Goal: Task Accomplishment & Management: Complete application form

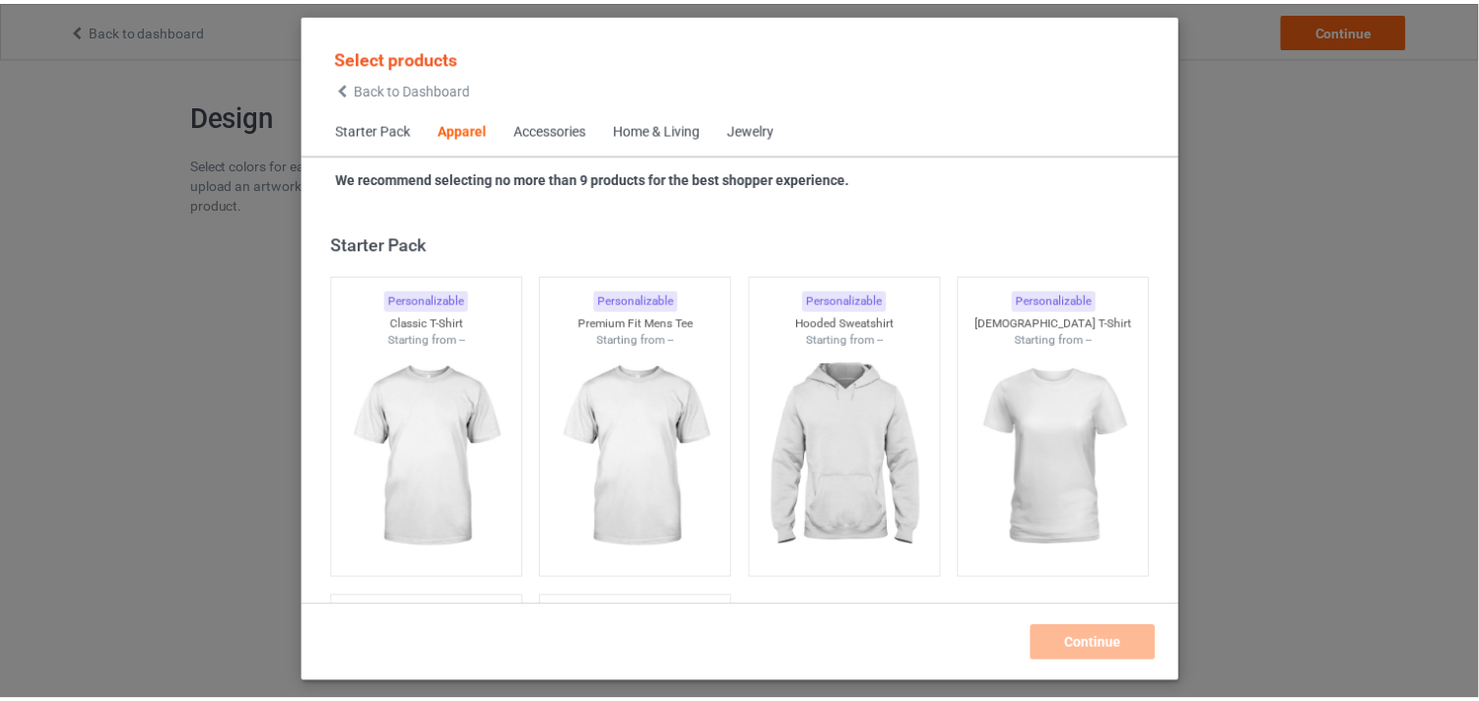
scroll to position [734, 0]
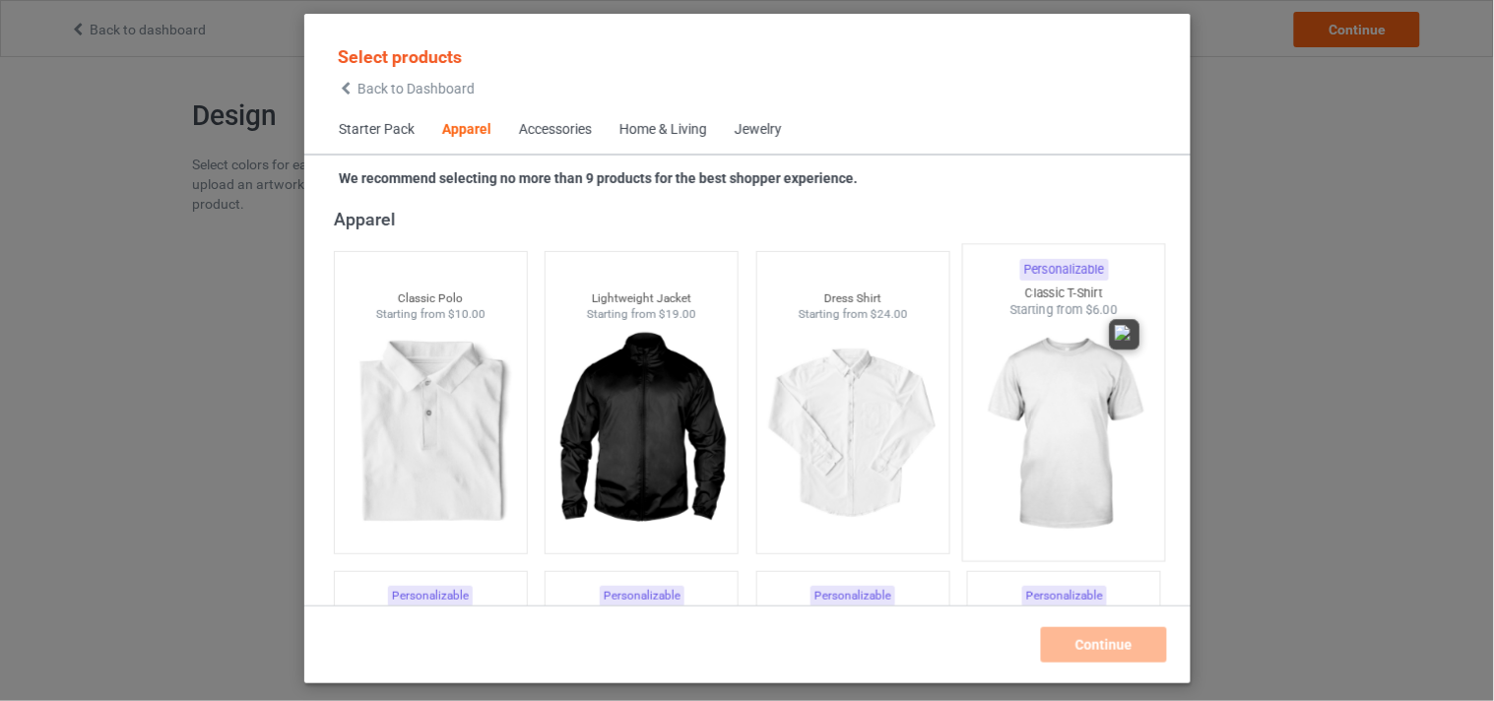
click at [1048, 405] on img at bounding box center [1063, 434] width 185 height 231
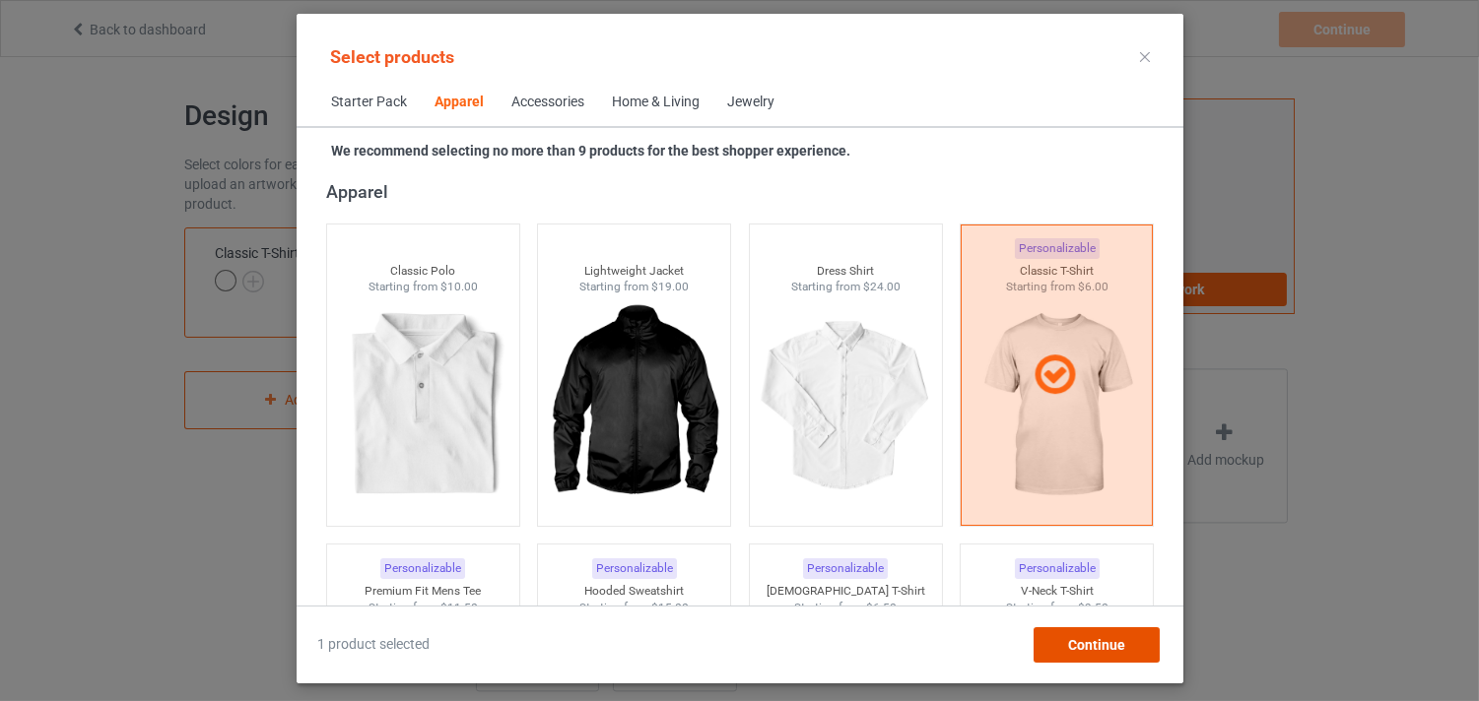
click at [1115, 637] on span "Continue" at bounding box center [1095, 645] width 57 height 16
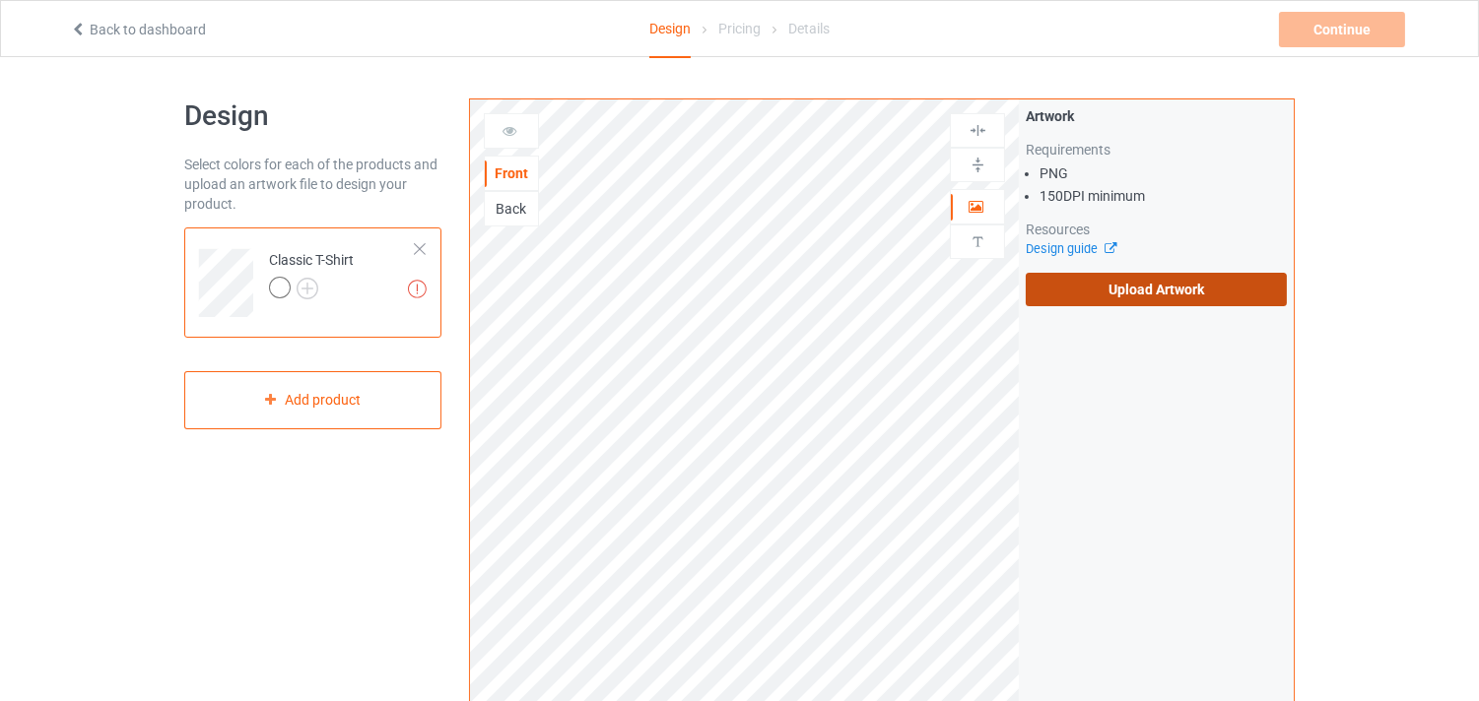
click at [1157, 292] on label "Upload Artwork" at bounding box center [1155, 289] width 261 height 33
click at [0, 0] on input "Upload Artwork" at bounding box center [0, 0] width 0 height 0
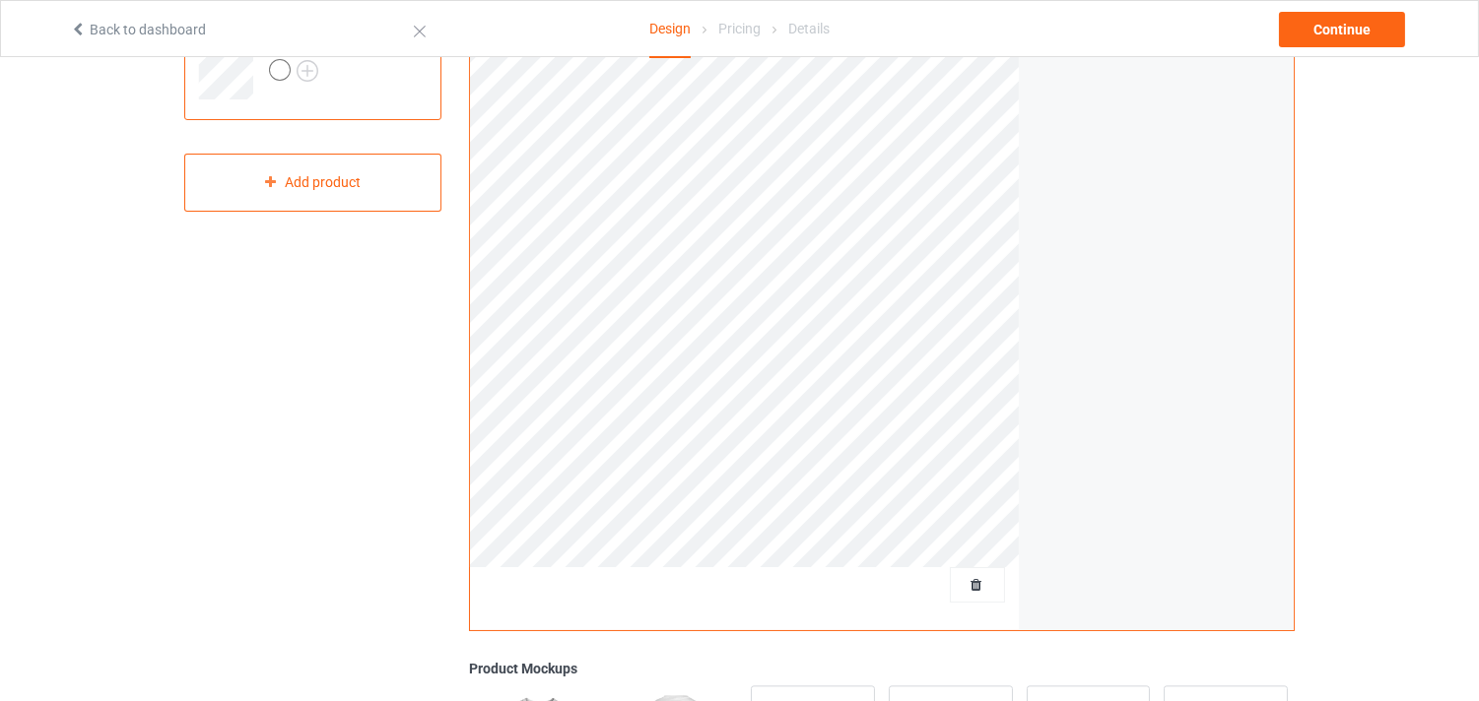
scroll to position [219, 0]
click at [1362, 39] on div "Continue" at bounding box center [1342, 29] width 126 height 35
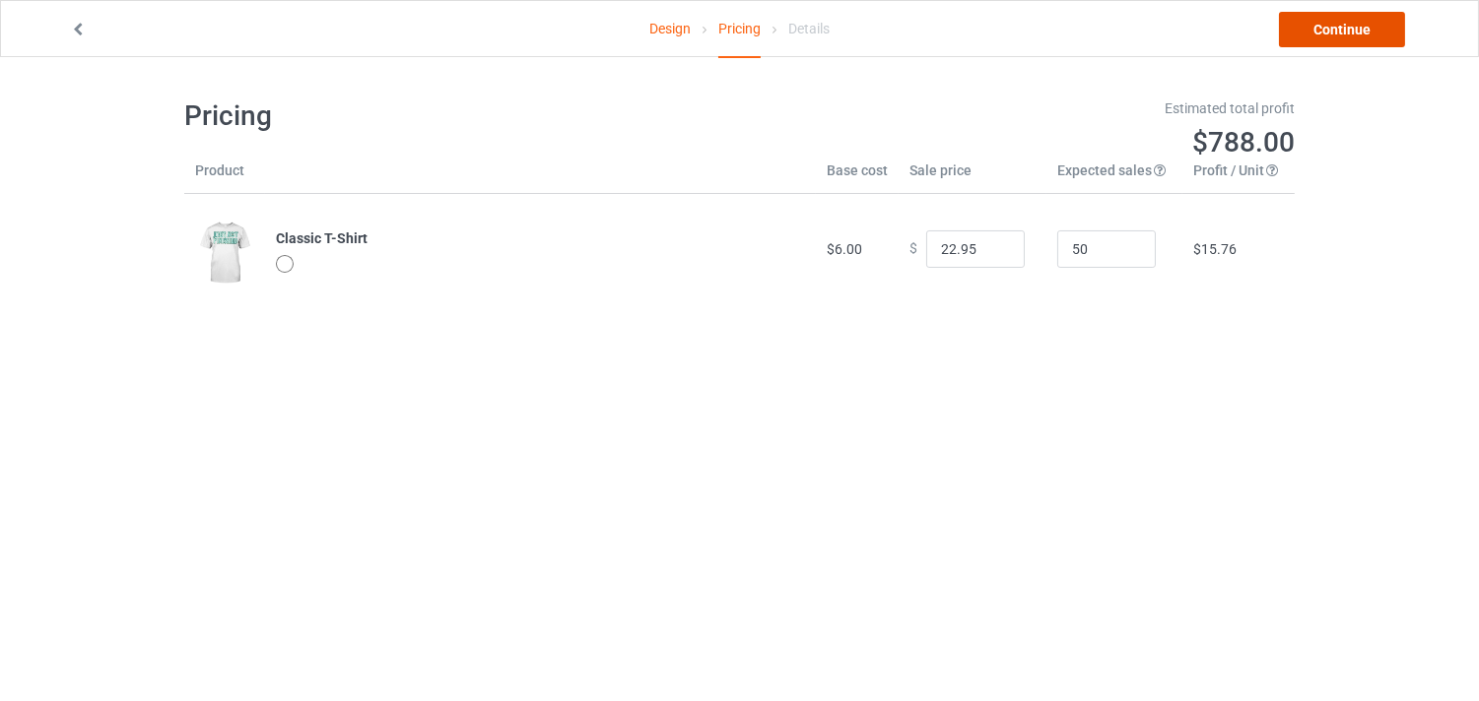
click at [1365, 27] on link "Continue" at bounding box center [1342, 29] width 126 height 35
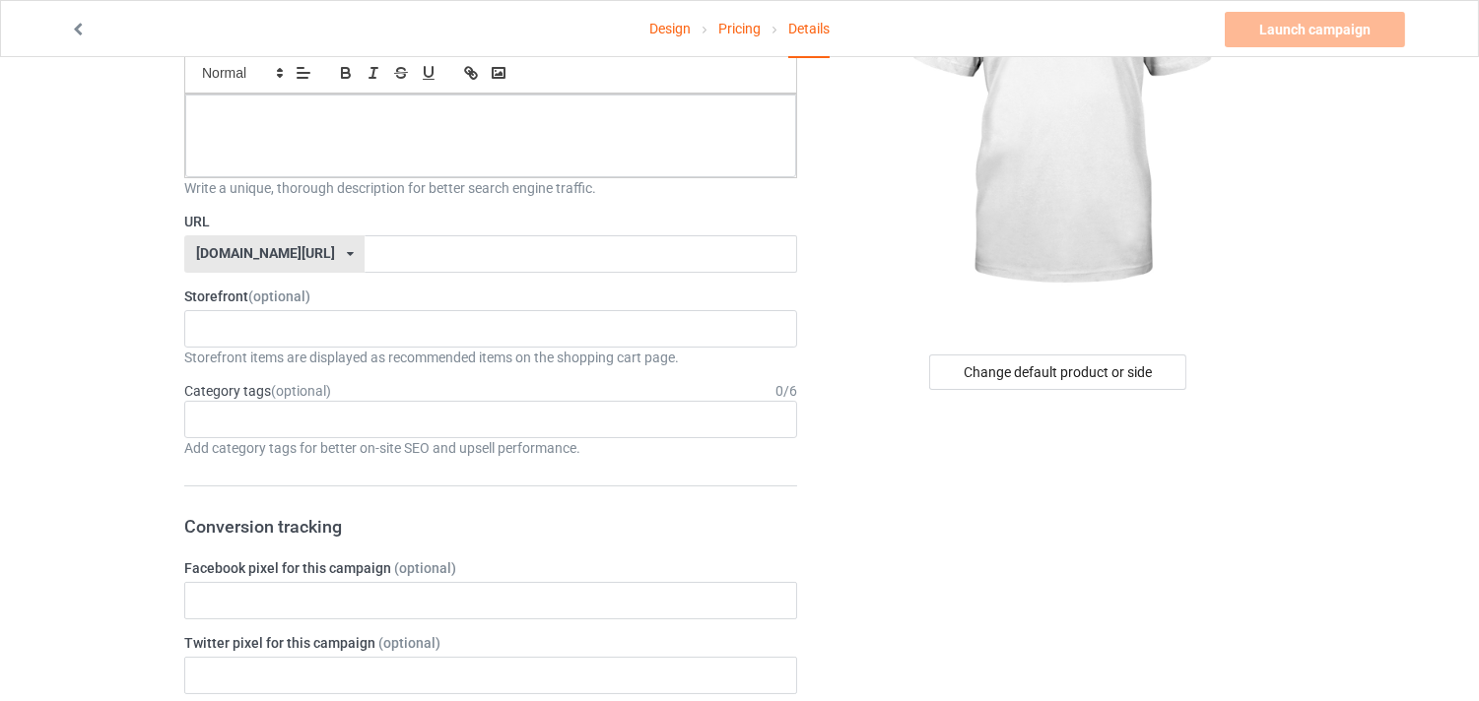
scroll to position [219, 0]
click at [1078, 369] on div "Change default product or side" at bounding box center [1057, 370] width 257 height 35
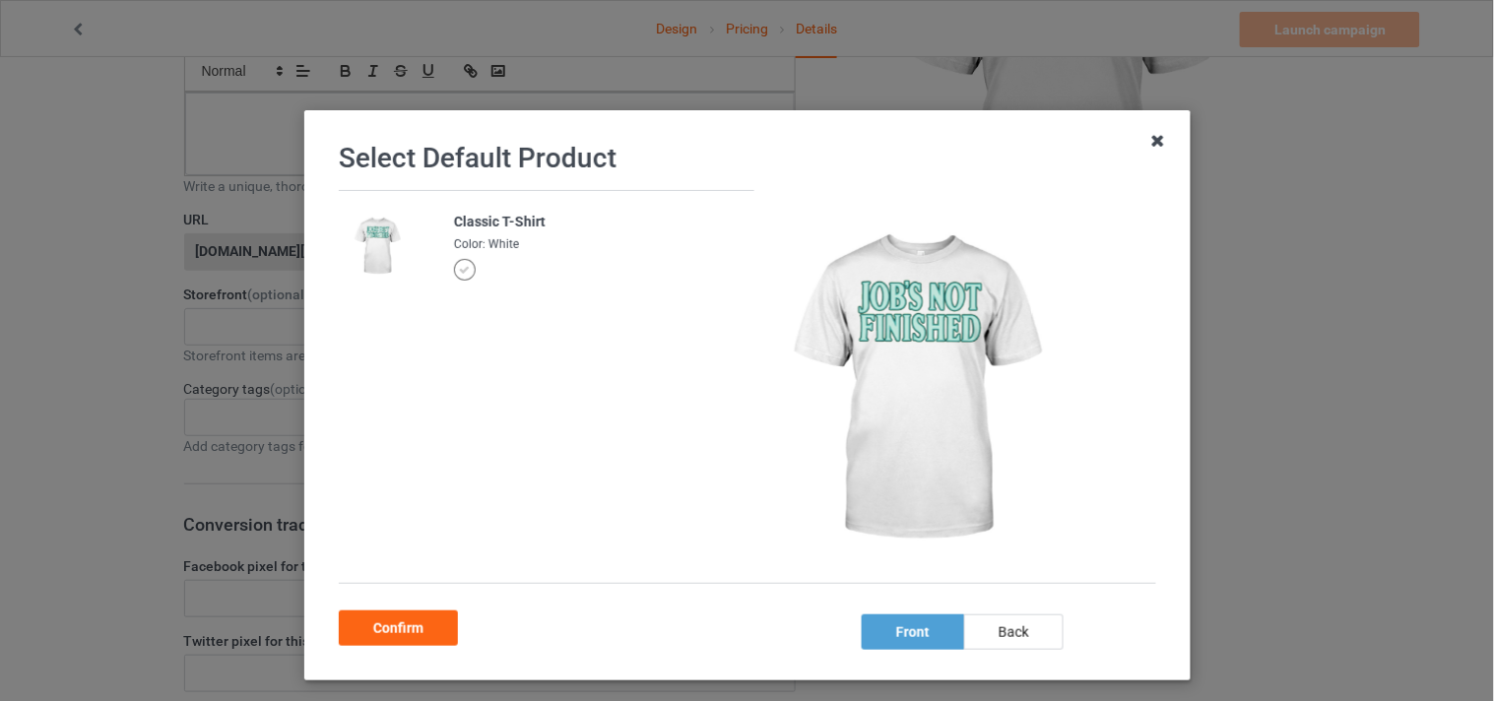
click at [1143, 142] on icon at bounding box center [1159, 141] width 32 height 32
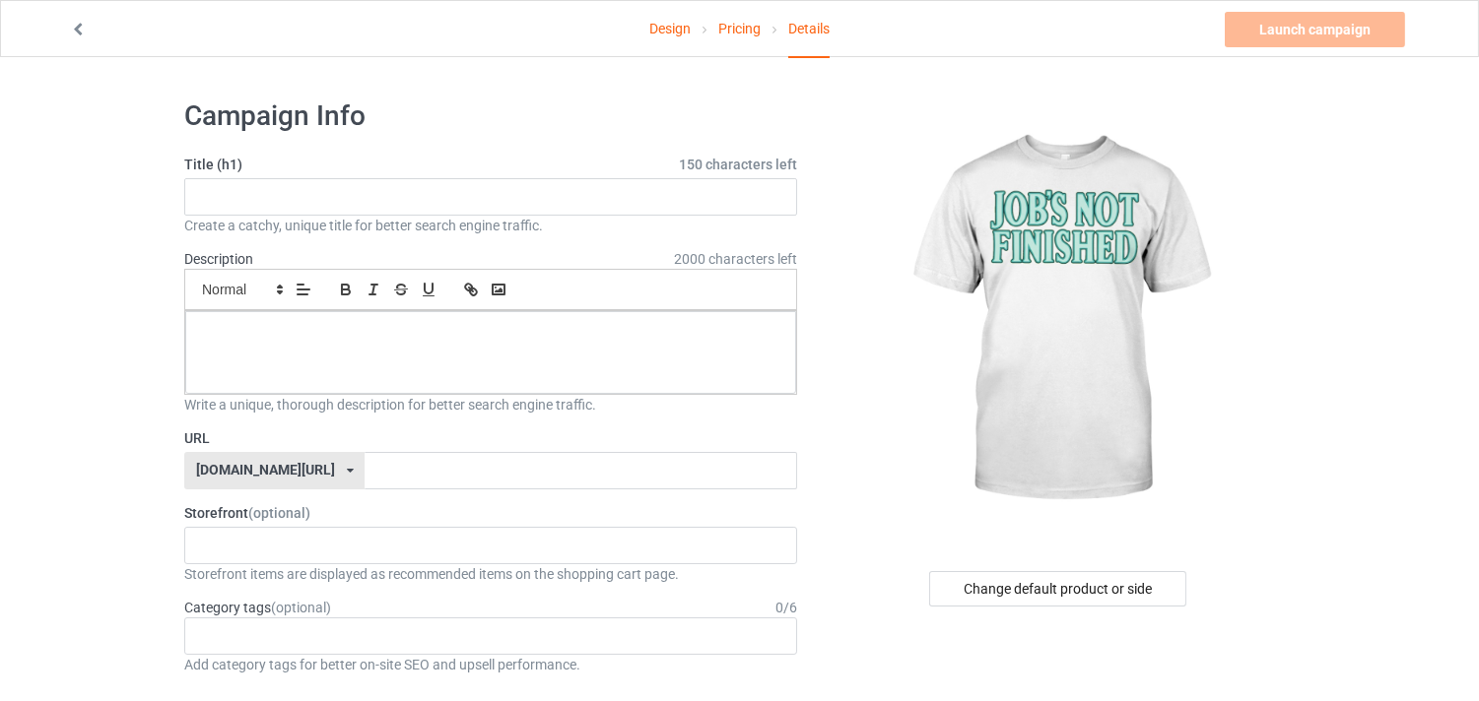
click at [747, 31] on link "Pricing" at bounding box center [739, 28] width 42 height 55
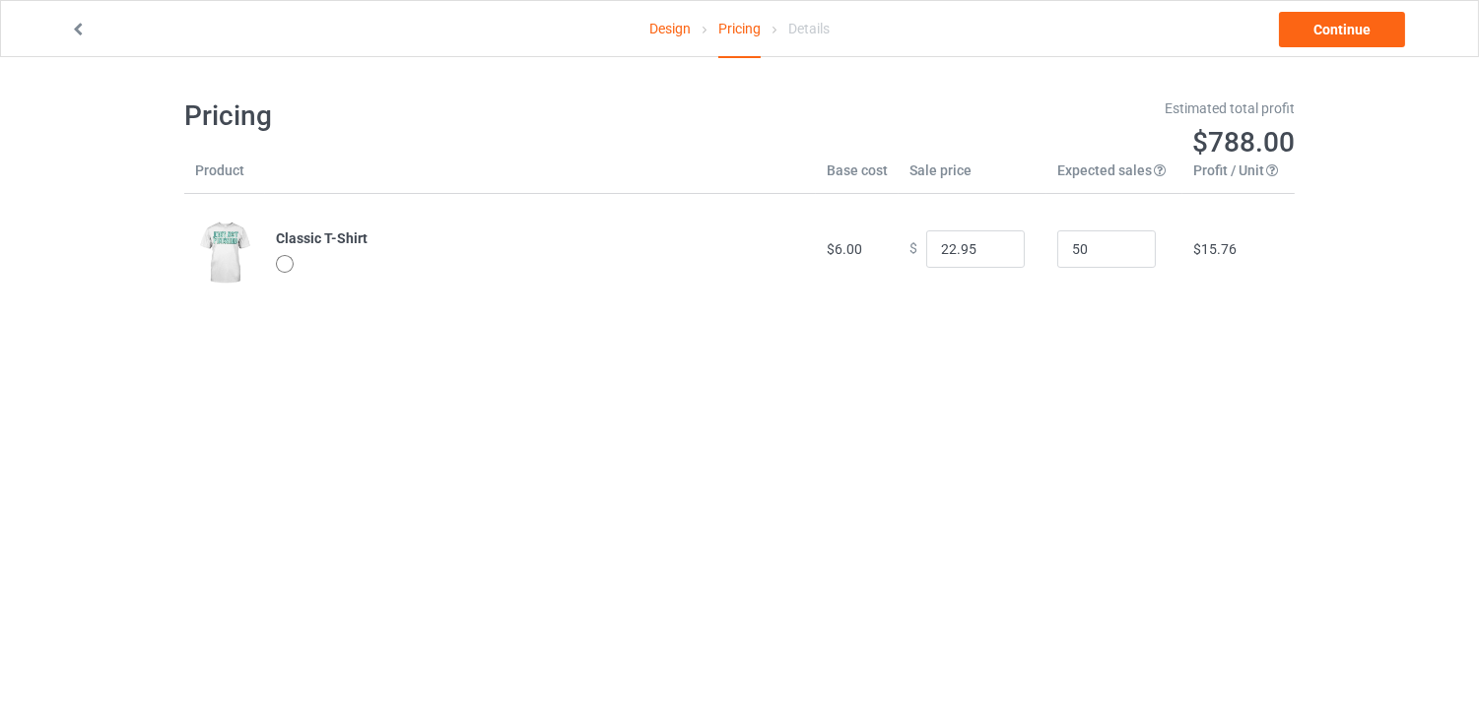
click at [671, 32] on link "Design" at bounding box center [669, 28] width 41 height 55
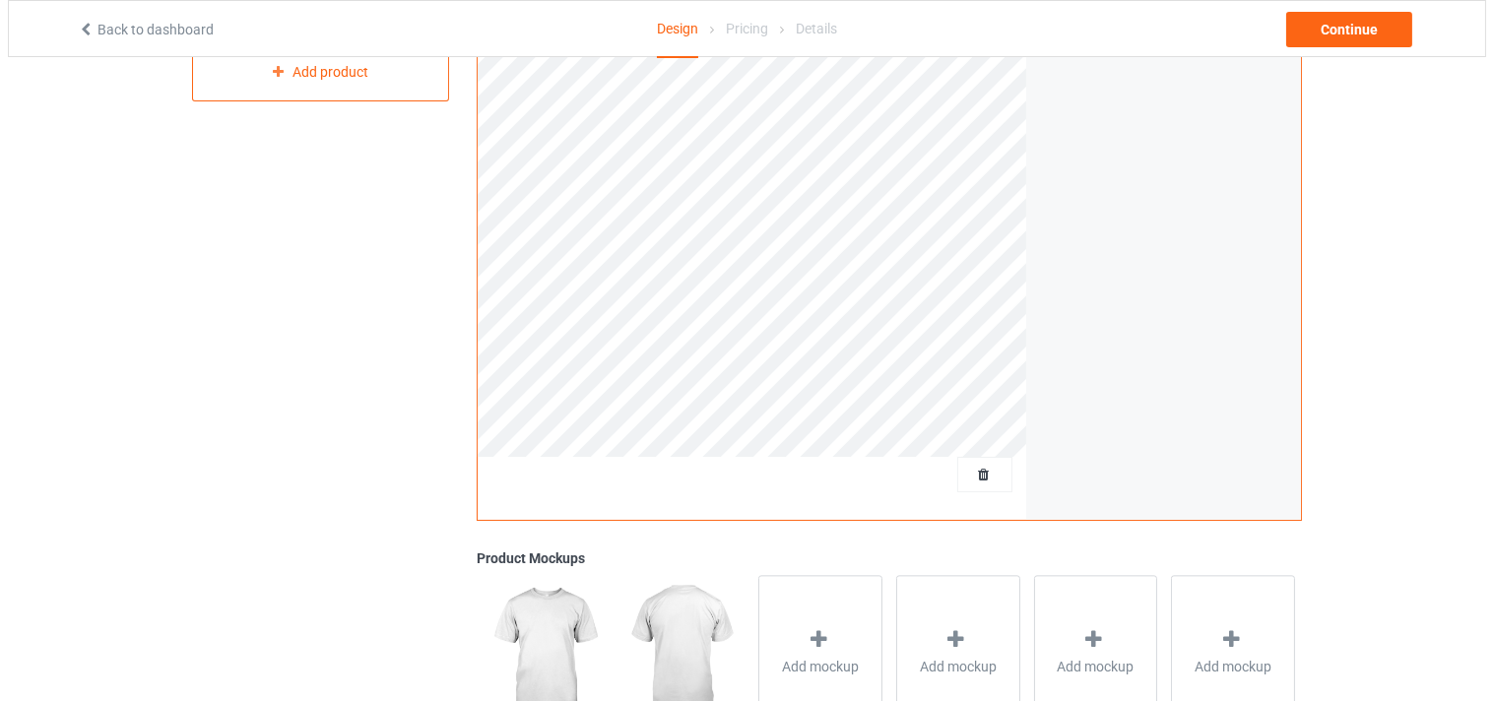
scroll to position [547, 0]
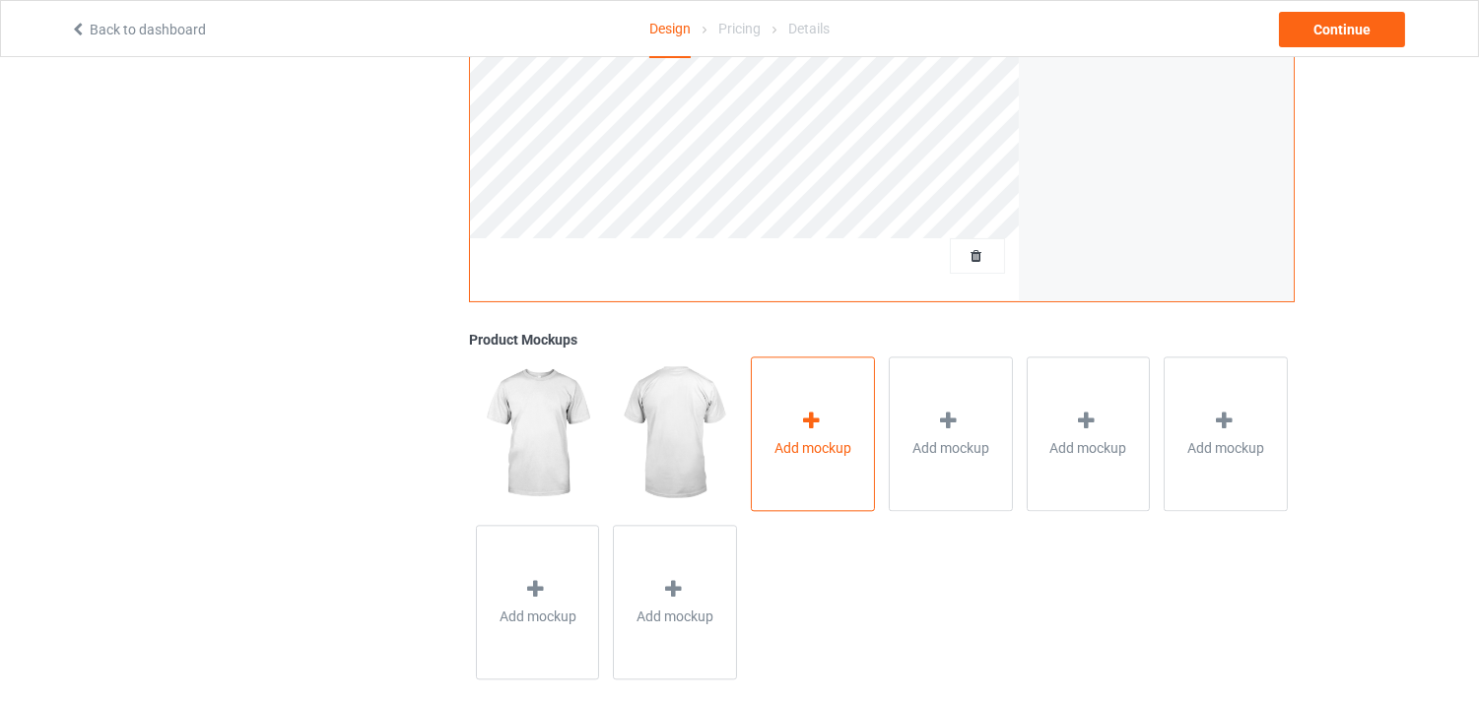
click at [823, 418] on icon at bounding box center [811, 421] width 25 height 21
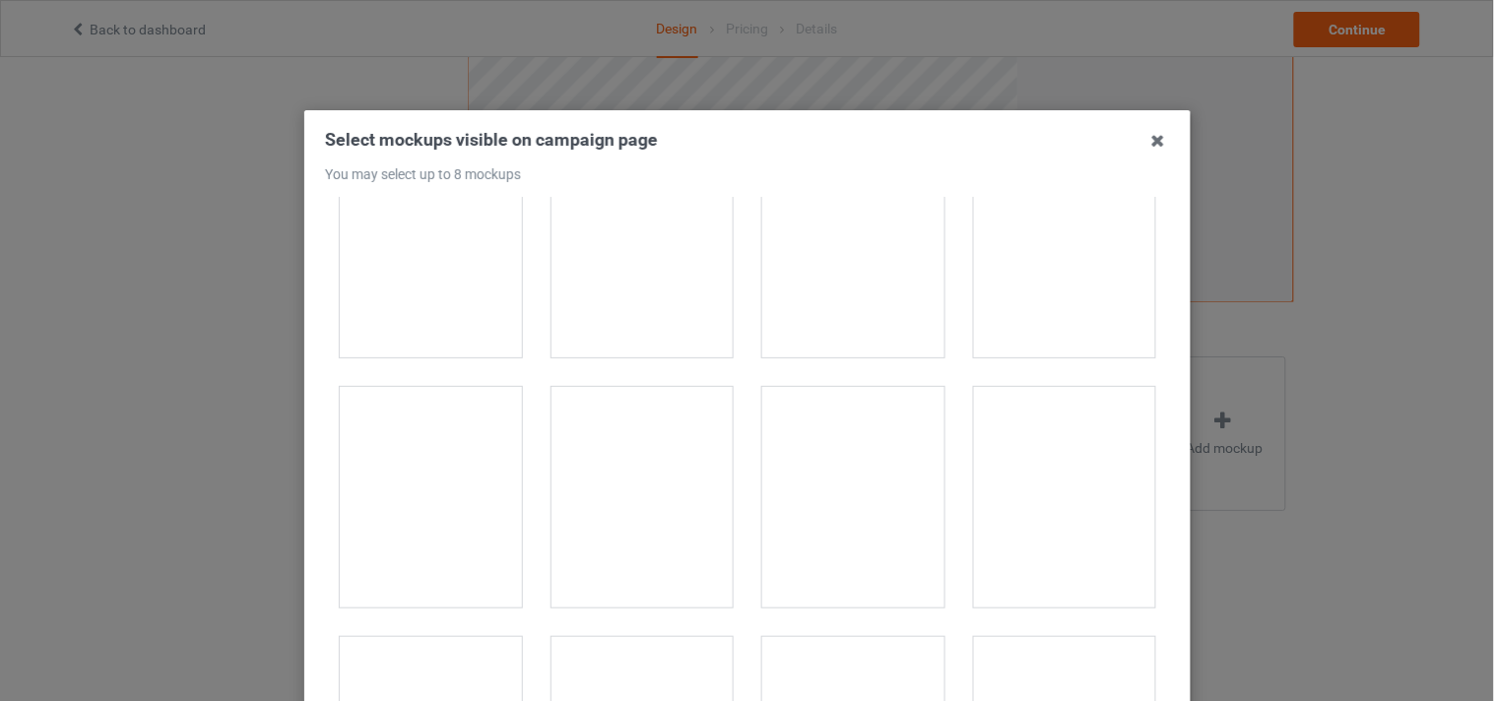
scroll to position [8866, 0]
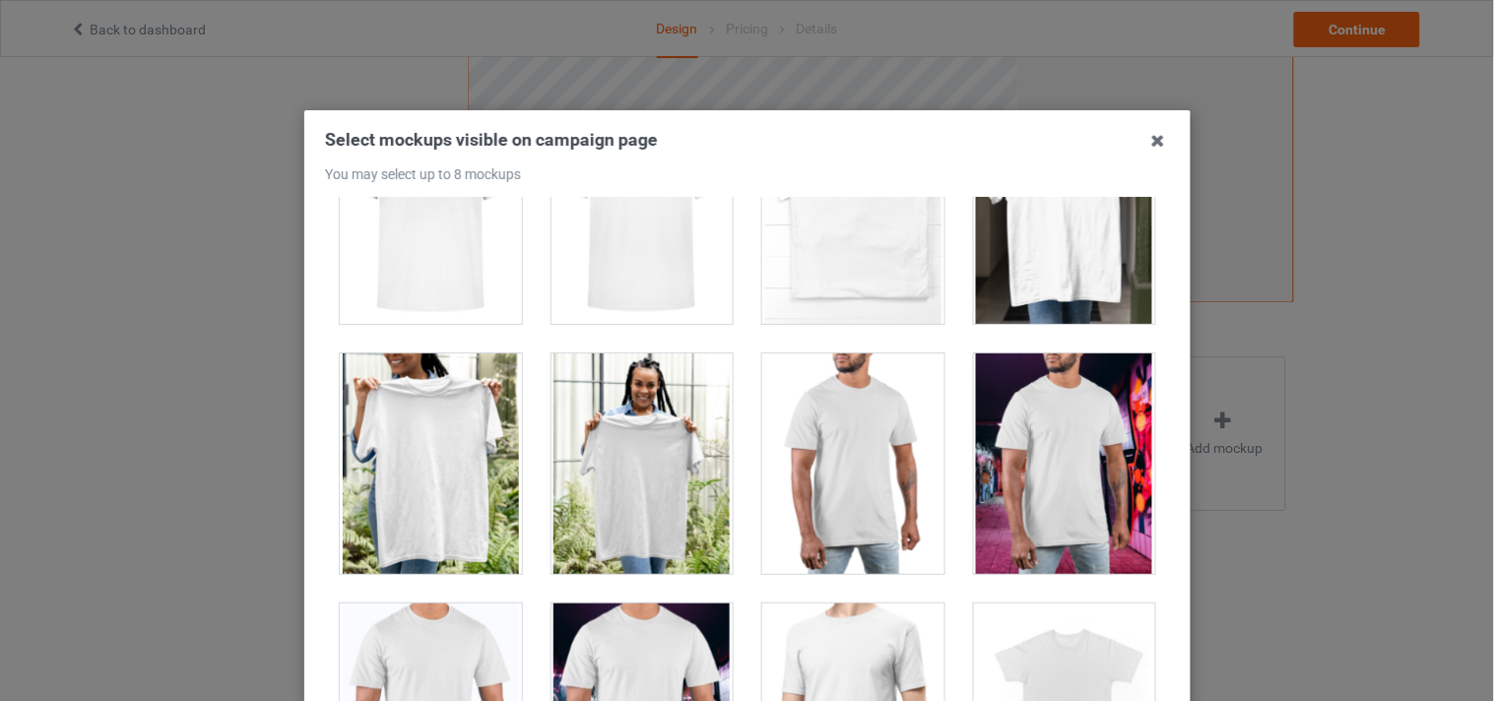
click at [637, 447] on div at bounding box center [642, 464] width 182 height 221
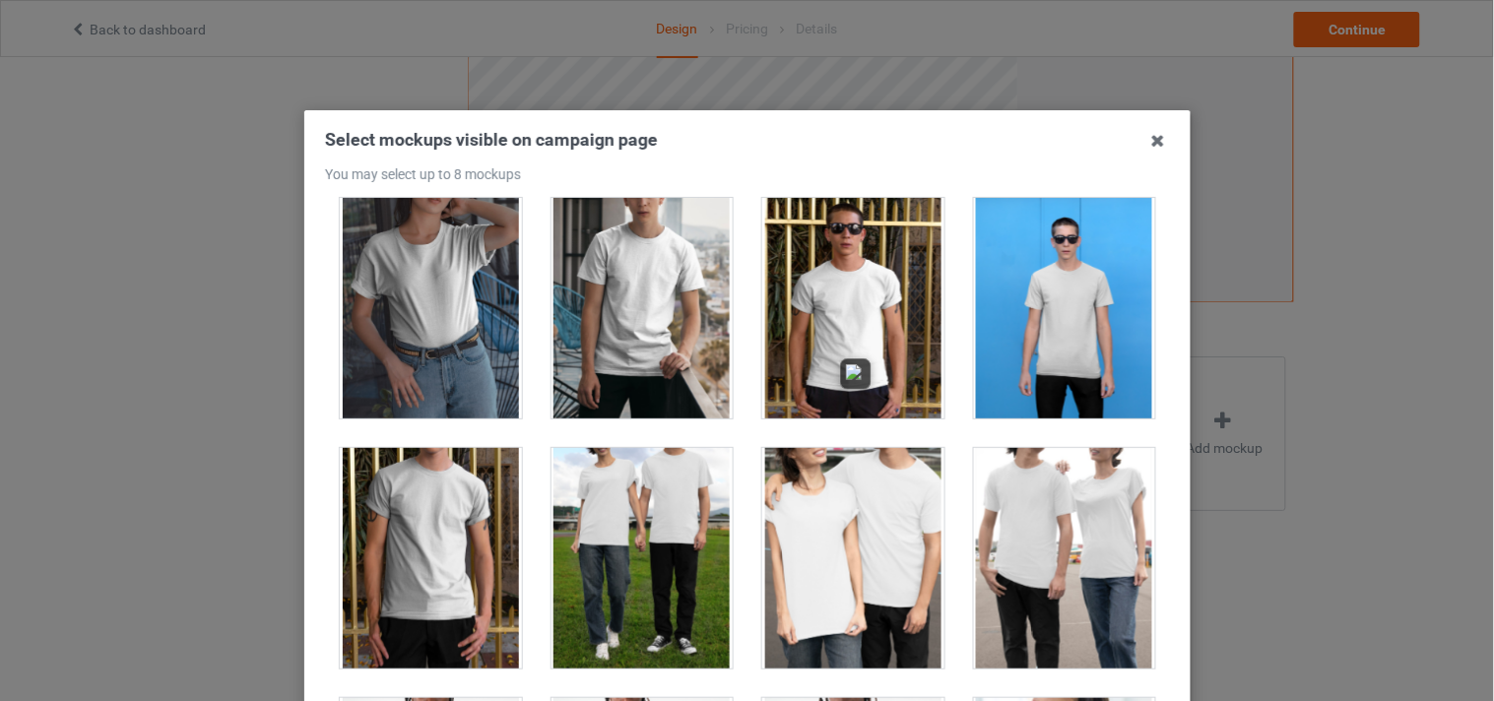
scroll to position [10179, 0]
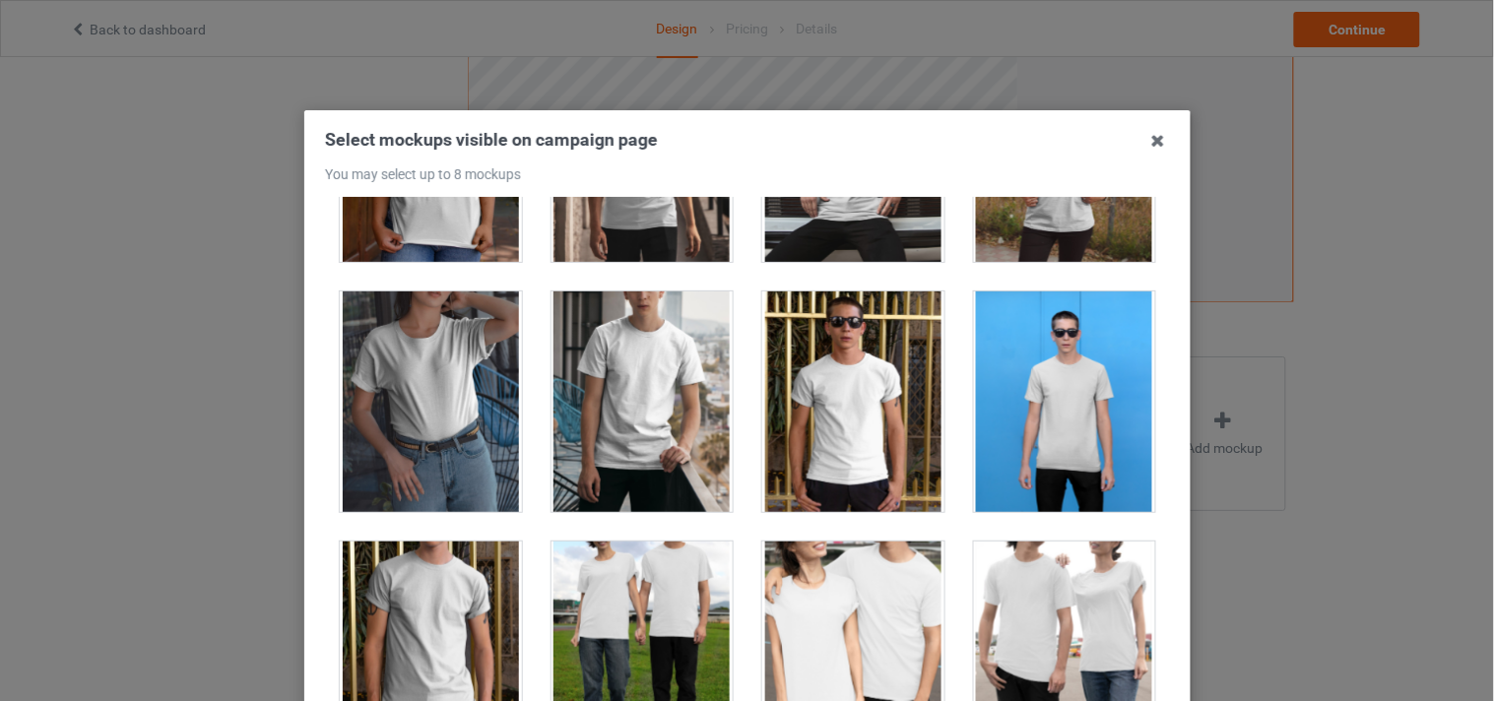
click at [824, 384] on div at bounding box center [853, 402] width 182 height 221
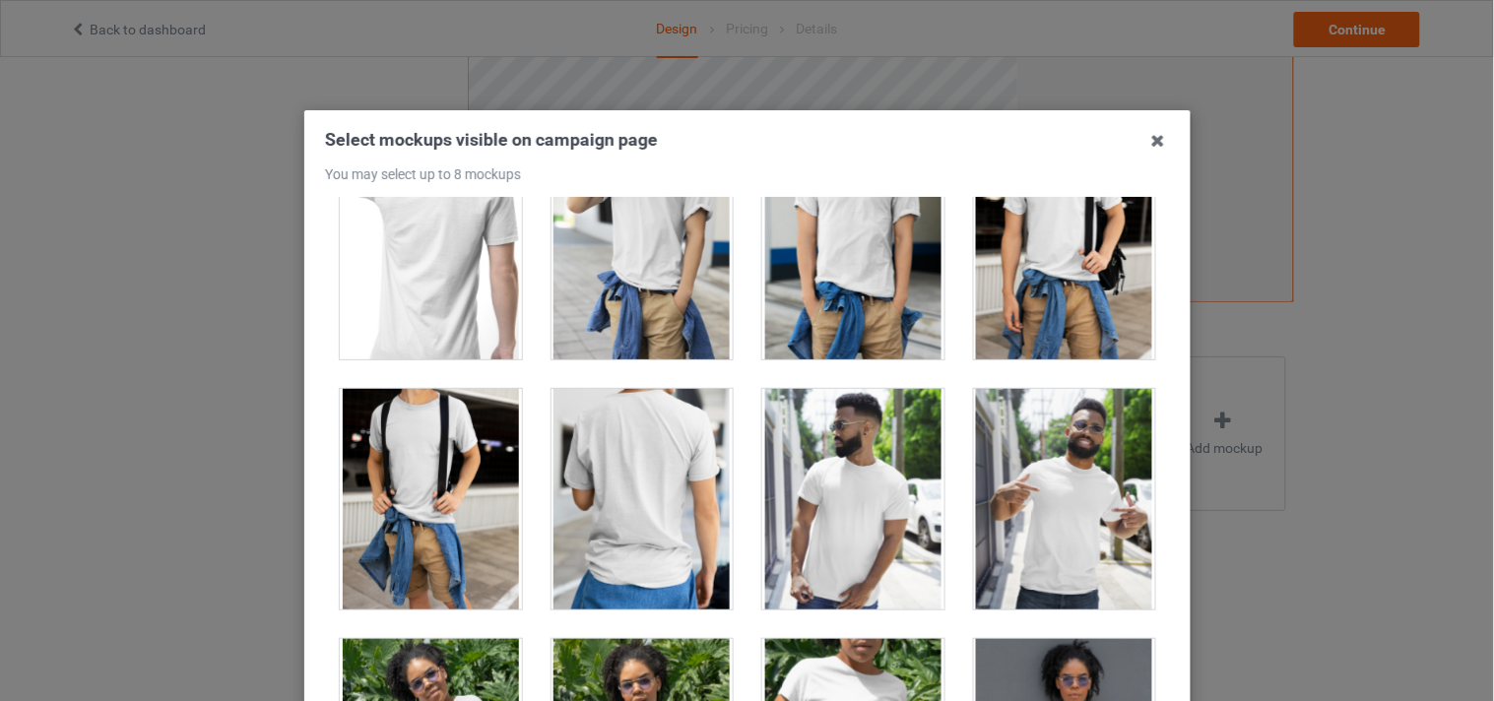
scroll to position [11383, 0]
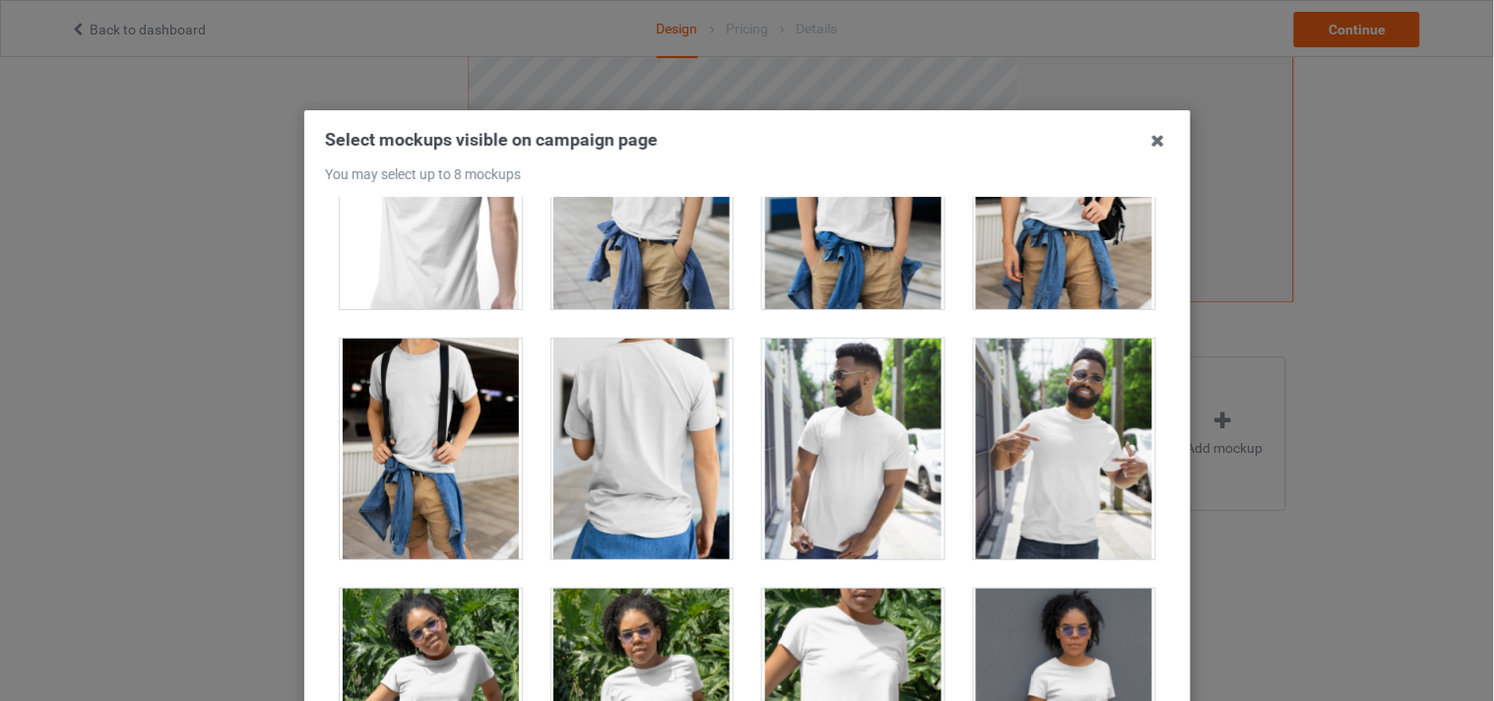
click at [1080, 453] on div at bounding box center [1064, 449] width 182 height 221
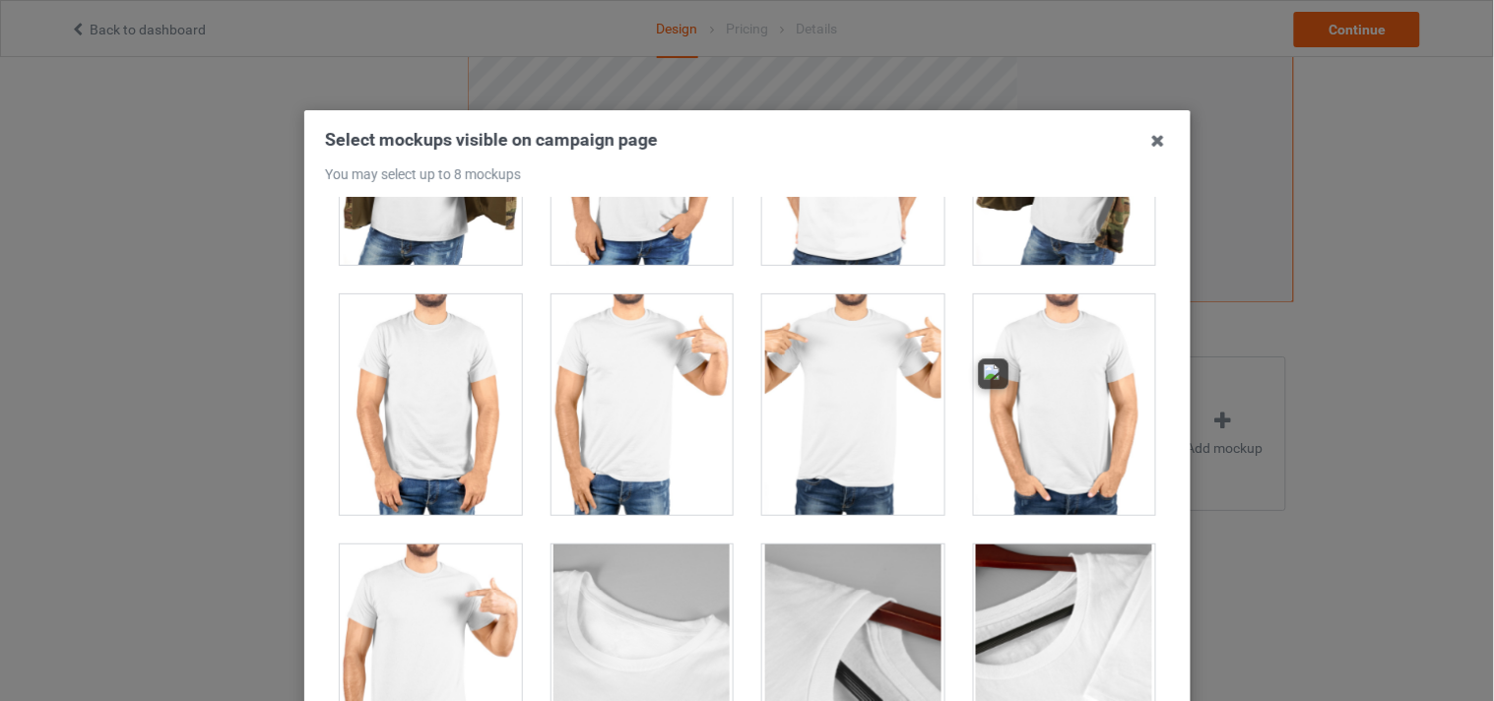
scroll to position [17184, 0]
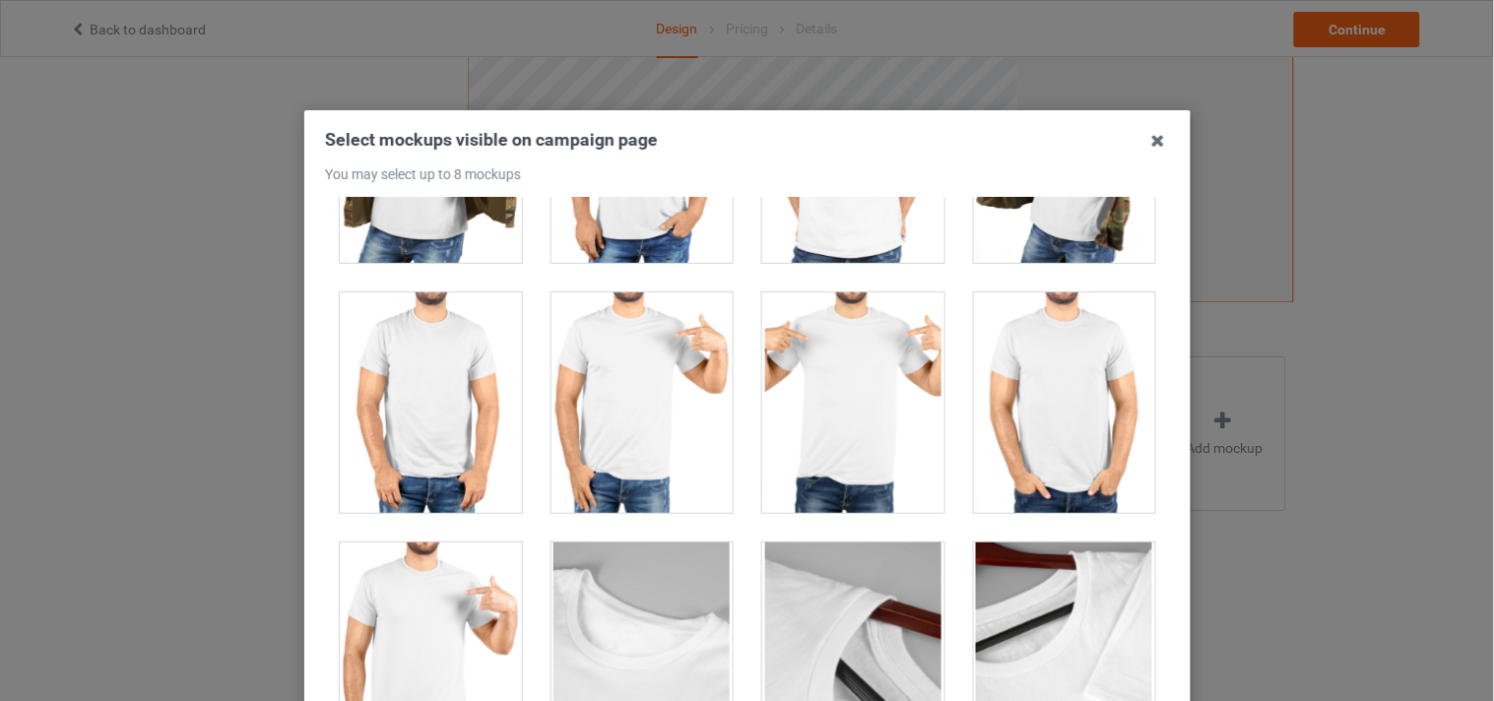
click at [867, 414] on div at bounding box center [853, 403] width 182 height 221
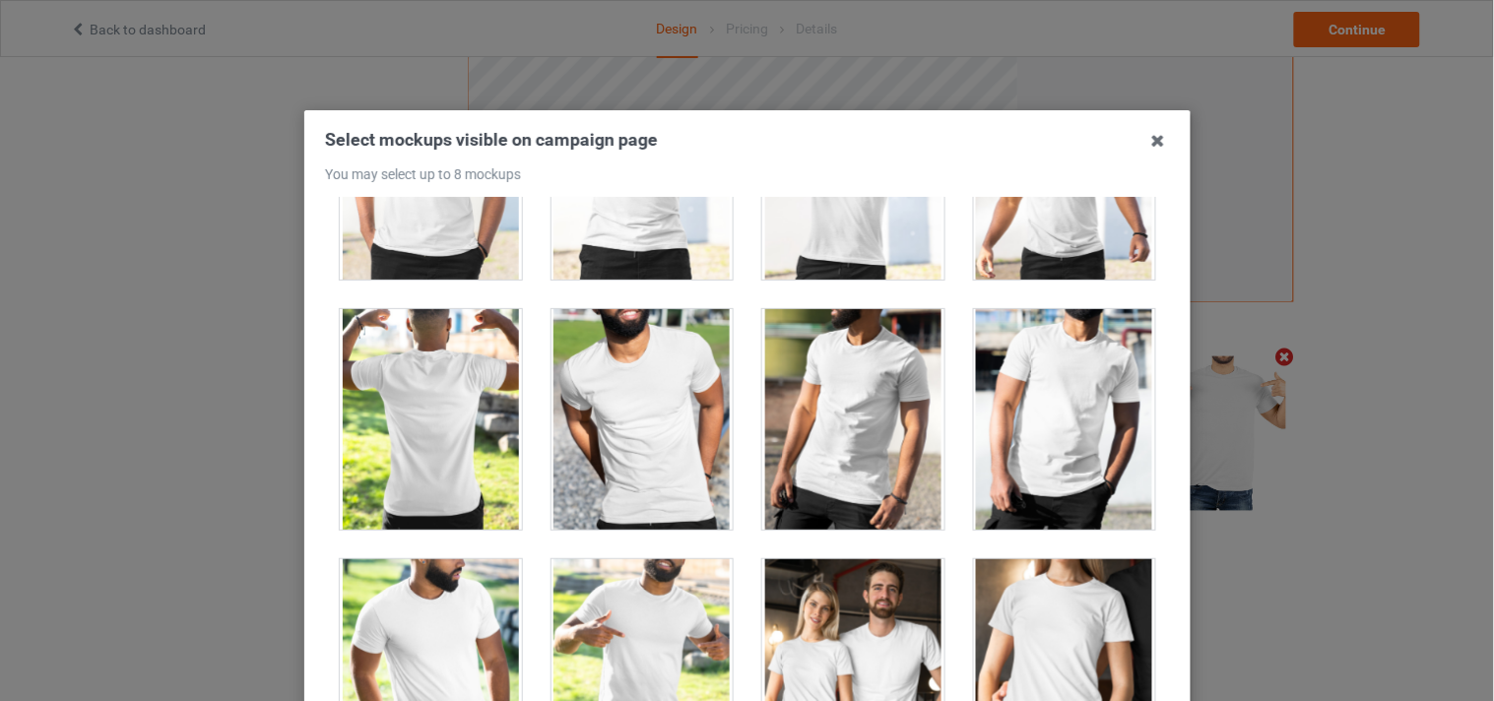
scroll to position [23094, 0]
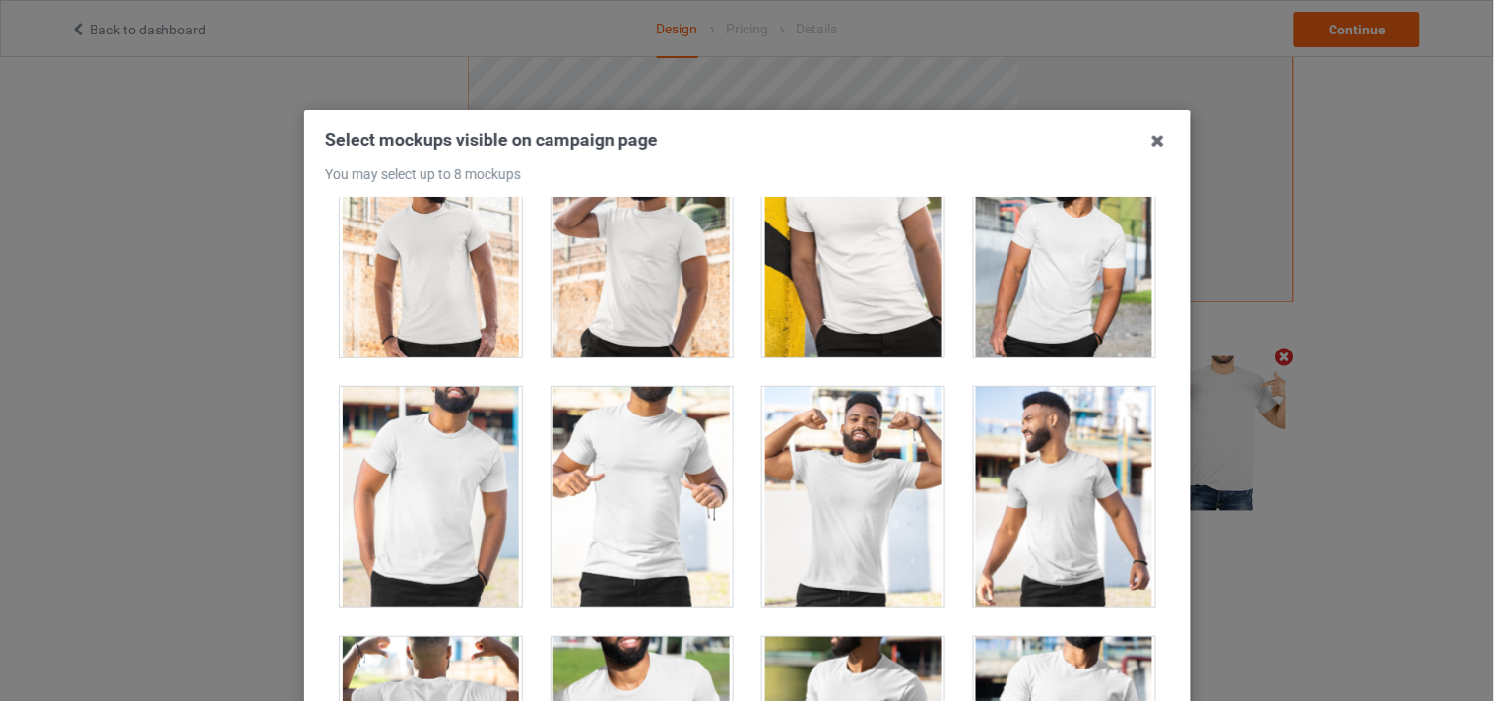
click at [1057, 430] on div at bounding box center [1064, 497] width 182 height 221
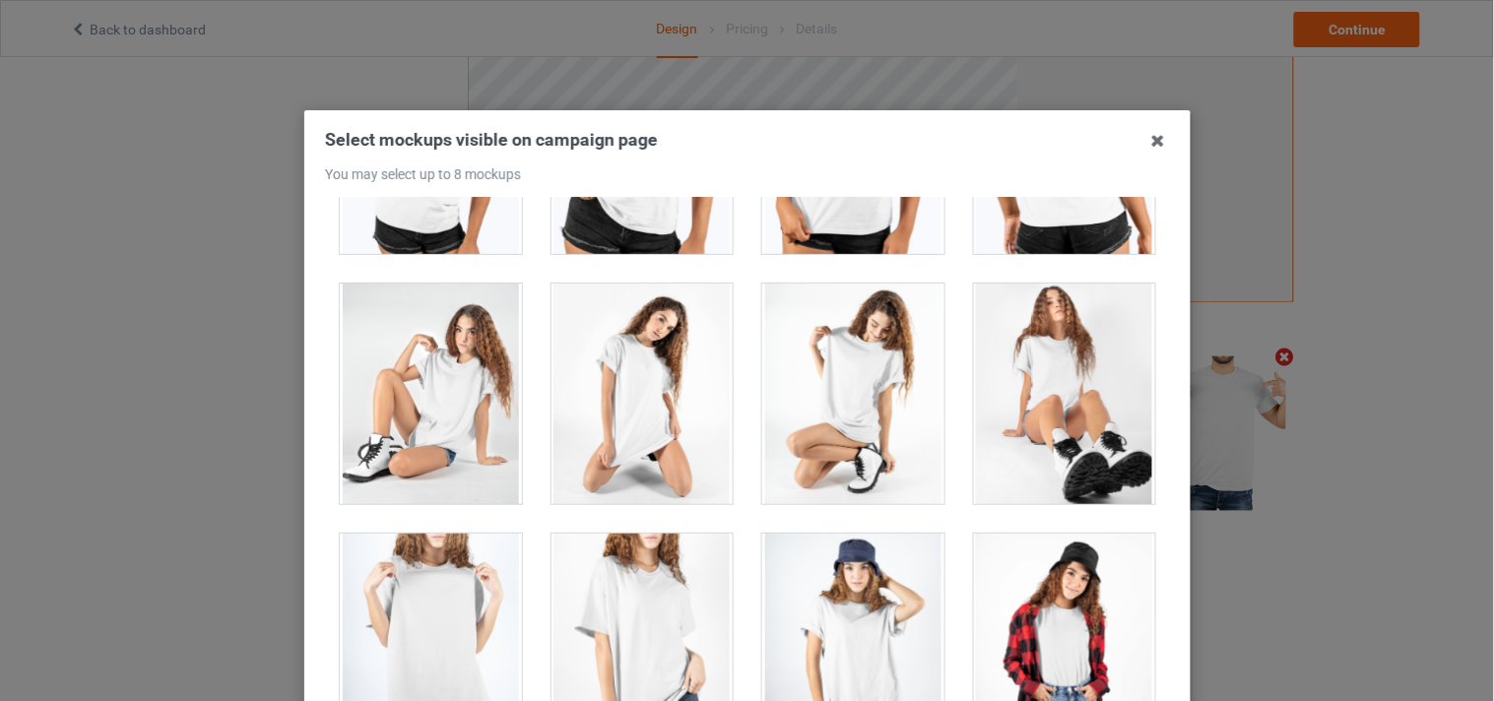
scroll to position [26487, 0]
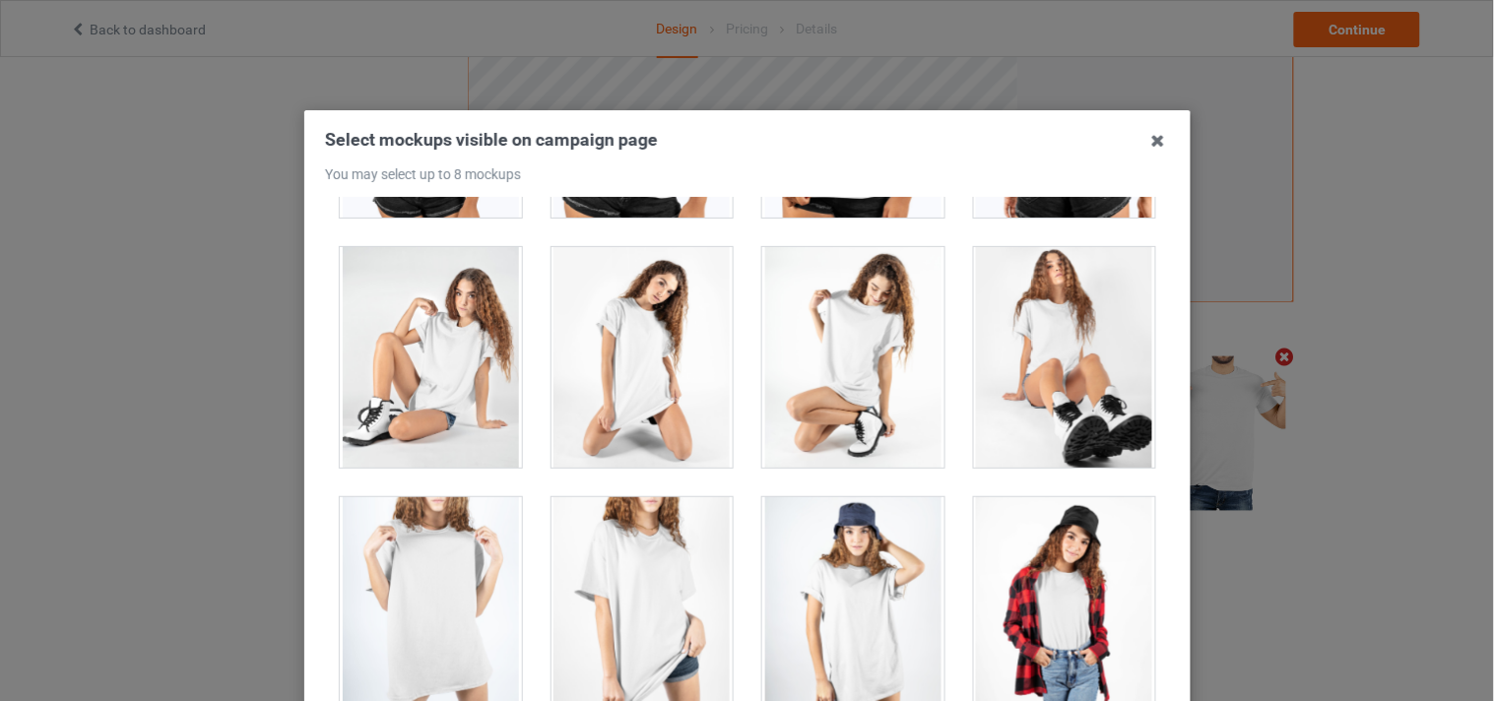
click at [645, 374] on div at bounding box center [642, 357] width 182 height 221
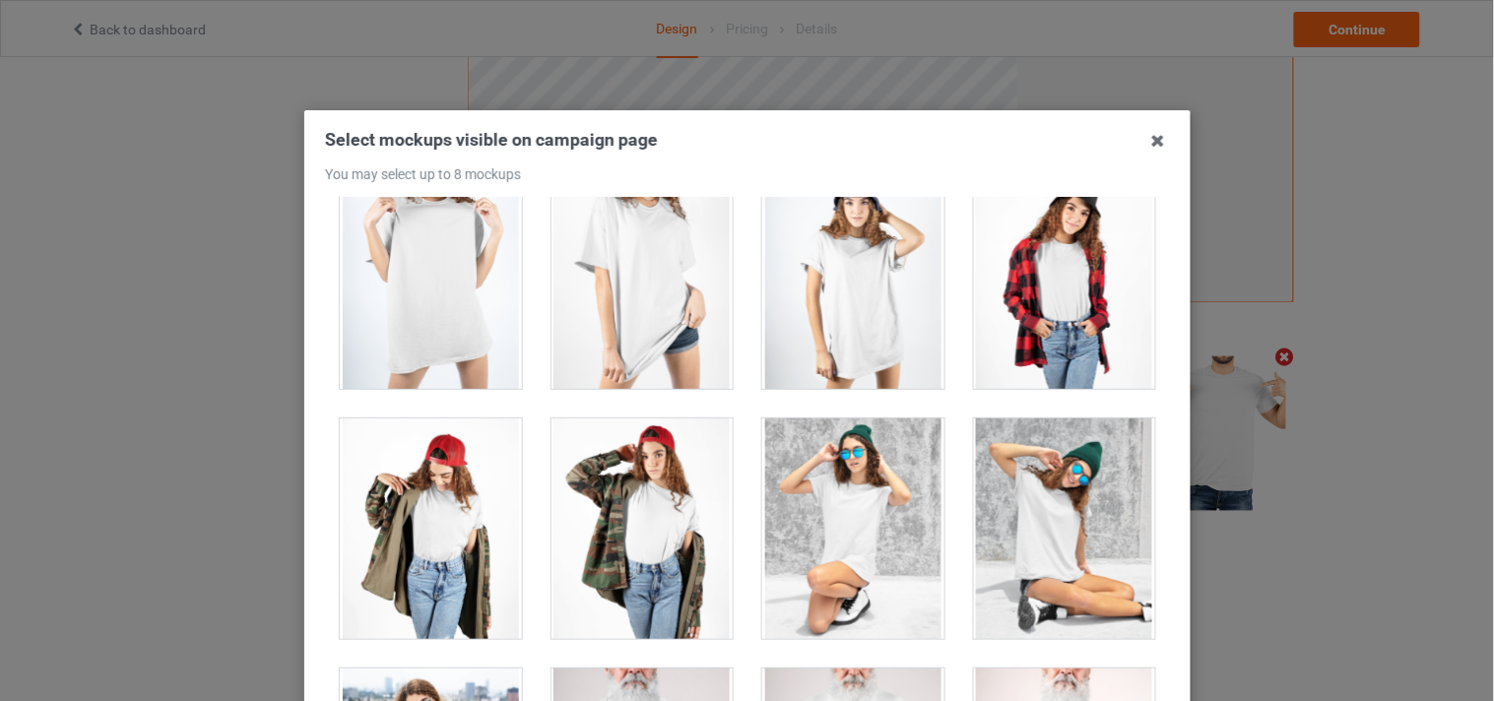
scroll to position [26706, 0]
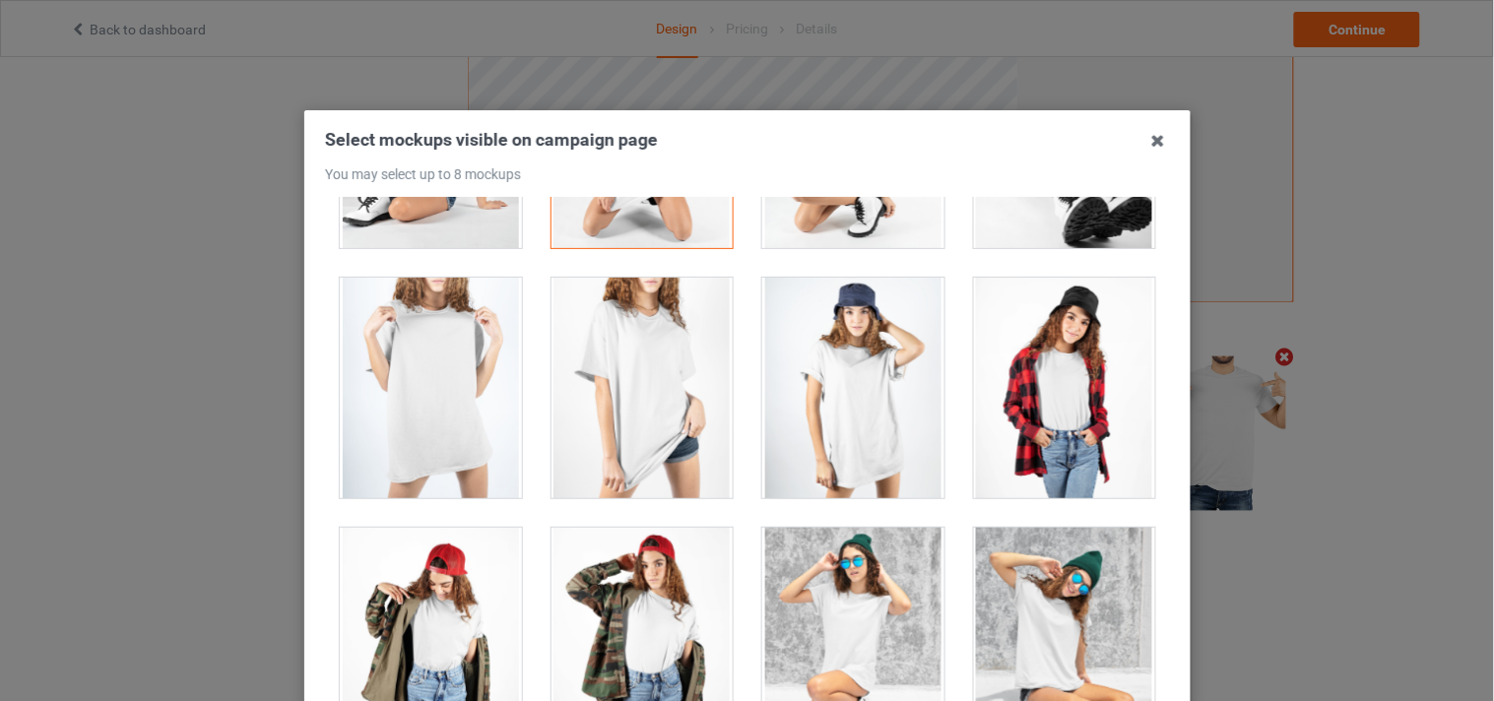
click at [852, 422] on div at bounding box center [853, 388] width 182 height 221
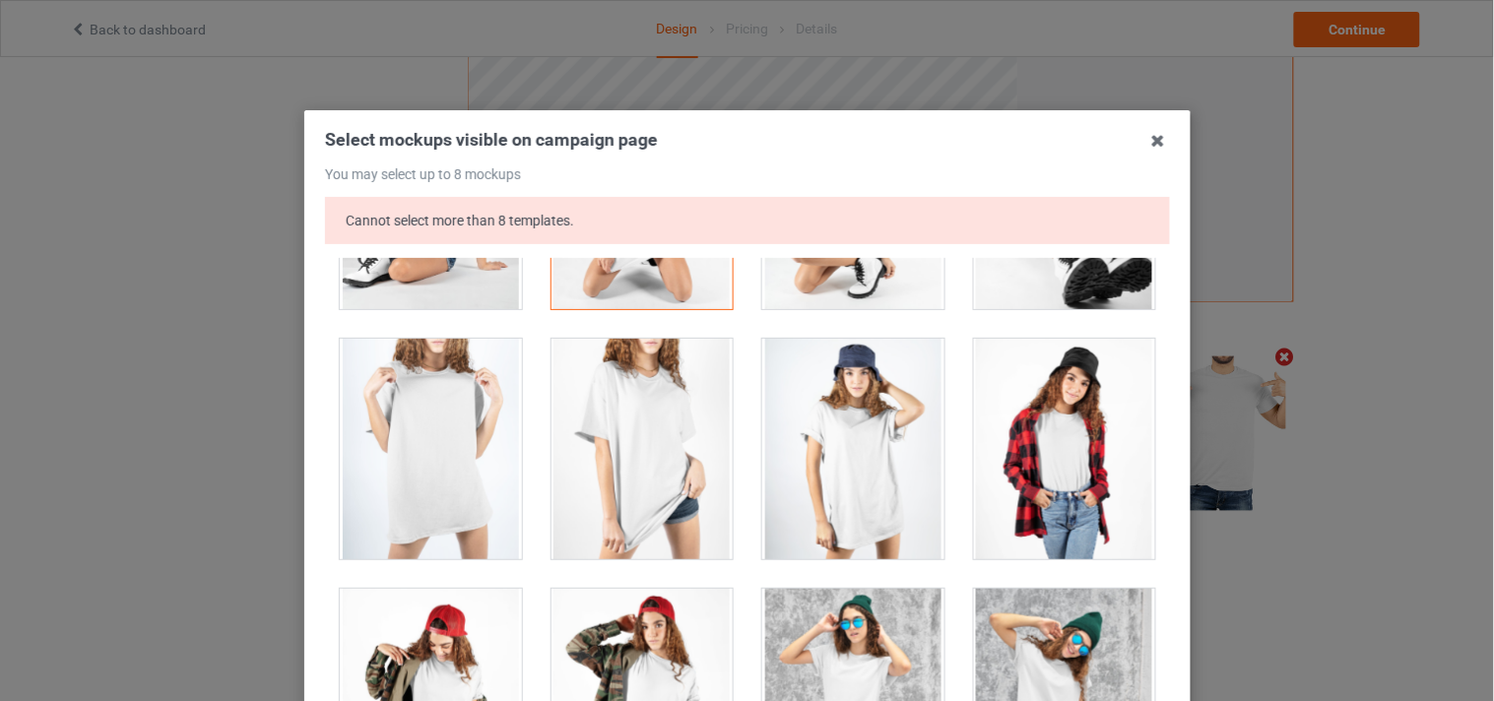
click at [831, 478] on div at bounding box center [853, 449] width 182 height 221
click at [654, 309] on div at bounding box center [642, 199] width 182 height 221
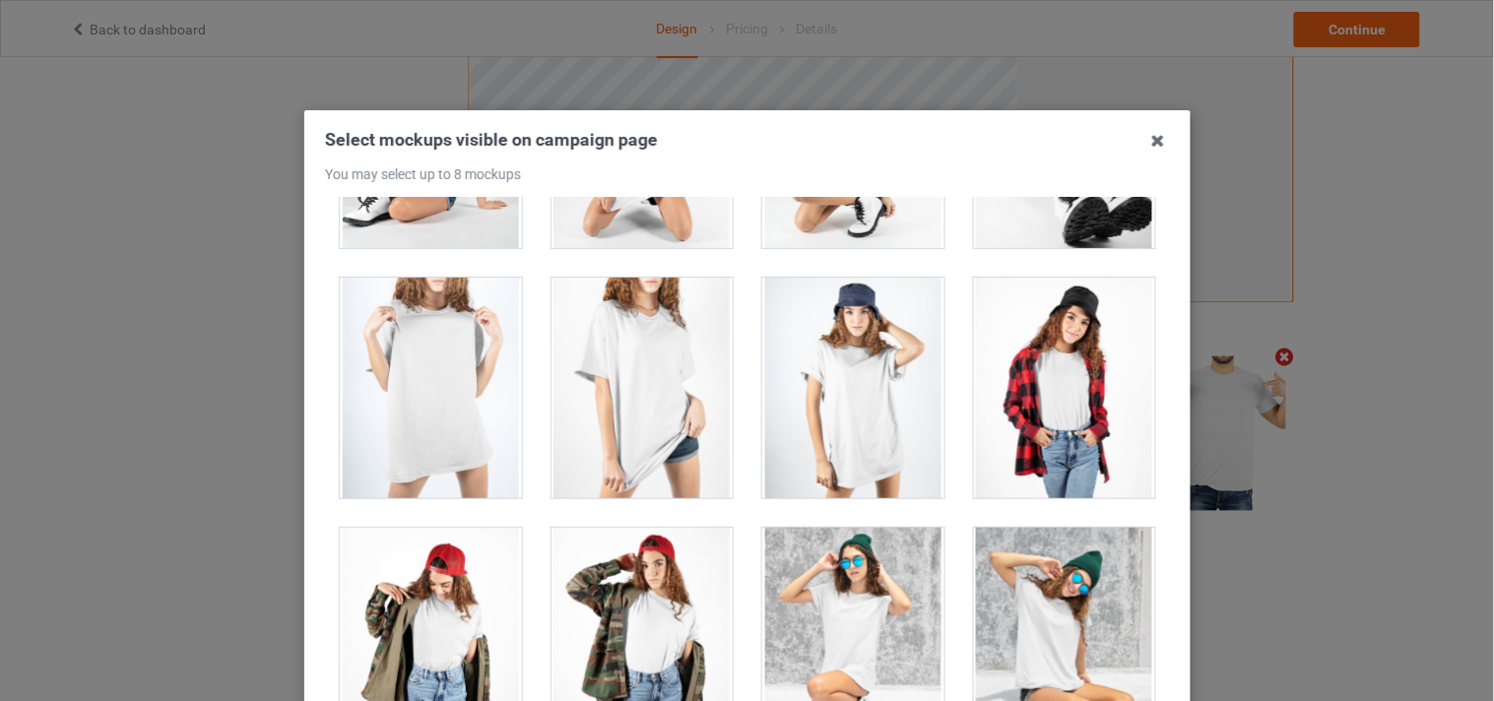
click at [851, 416] on div at bounding box center [853, 388] width 182 height 221
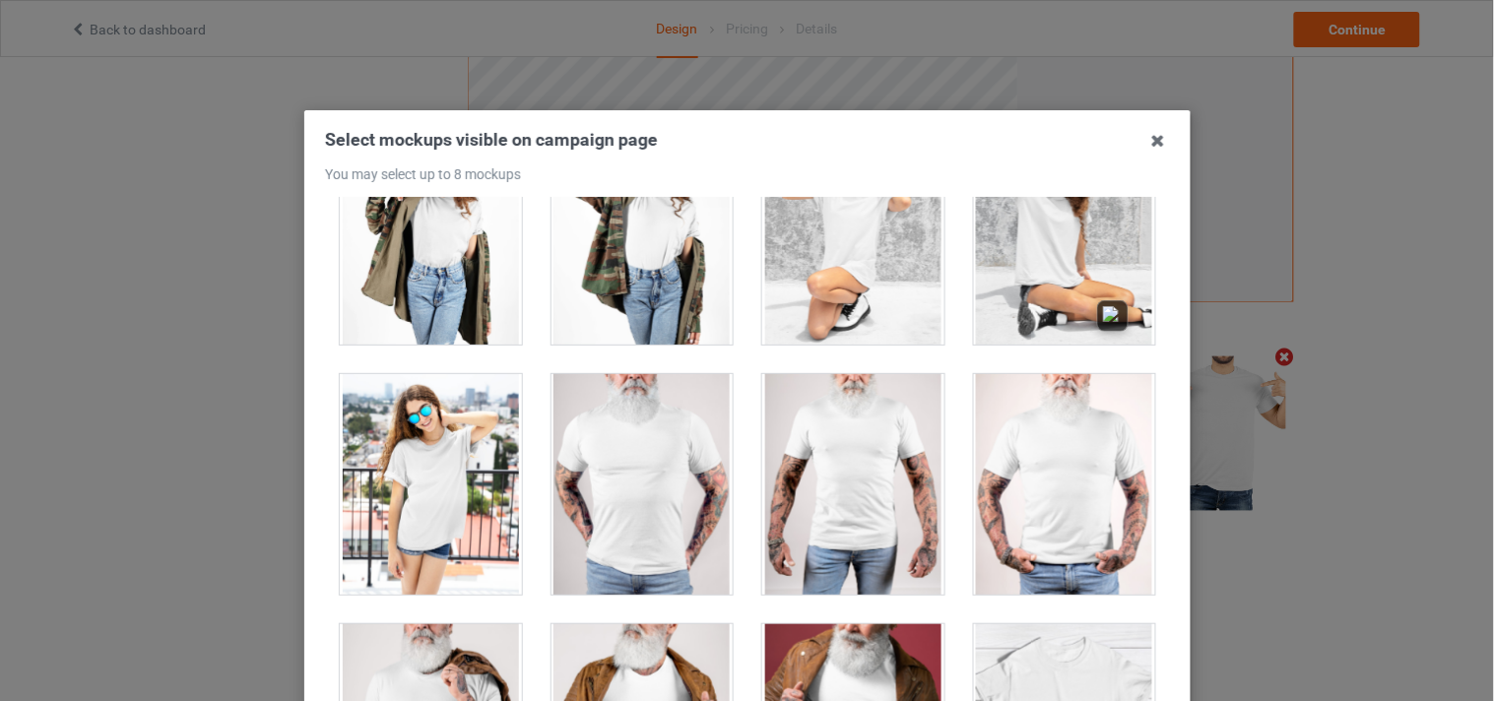
scroll to position [27144, 0]
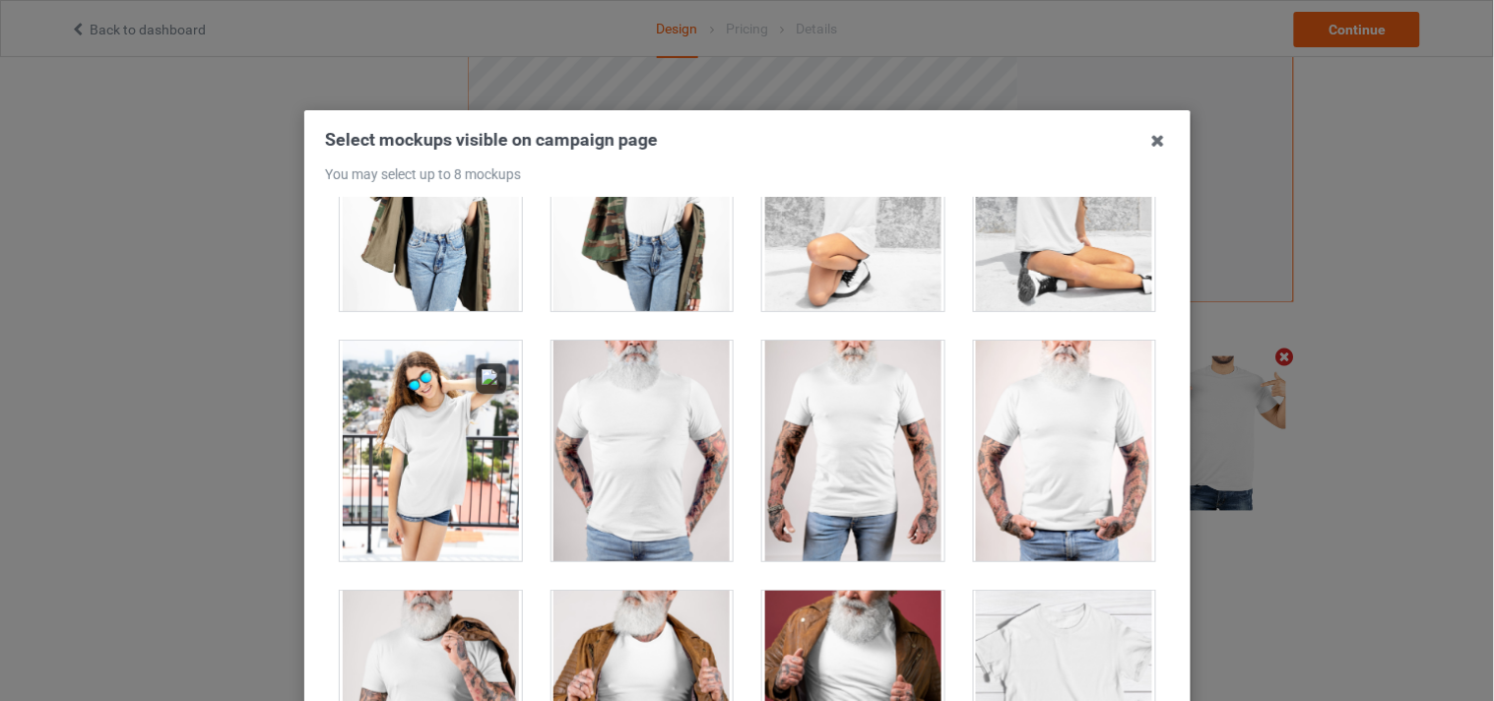
click at [443, 449] on div at bounding box center [431, 451] width 182 height 221
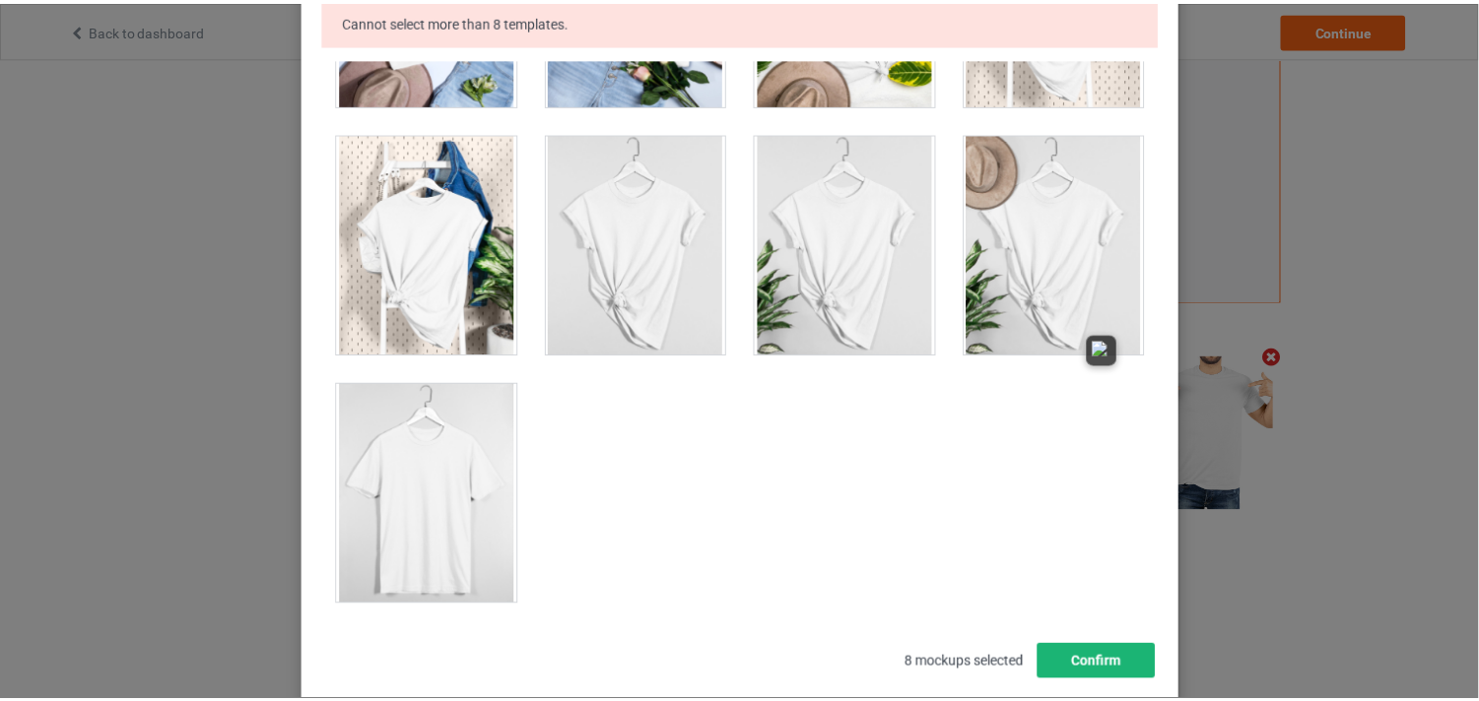
scroll to position [318, 0]
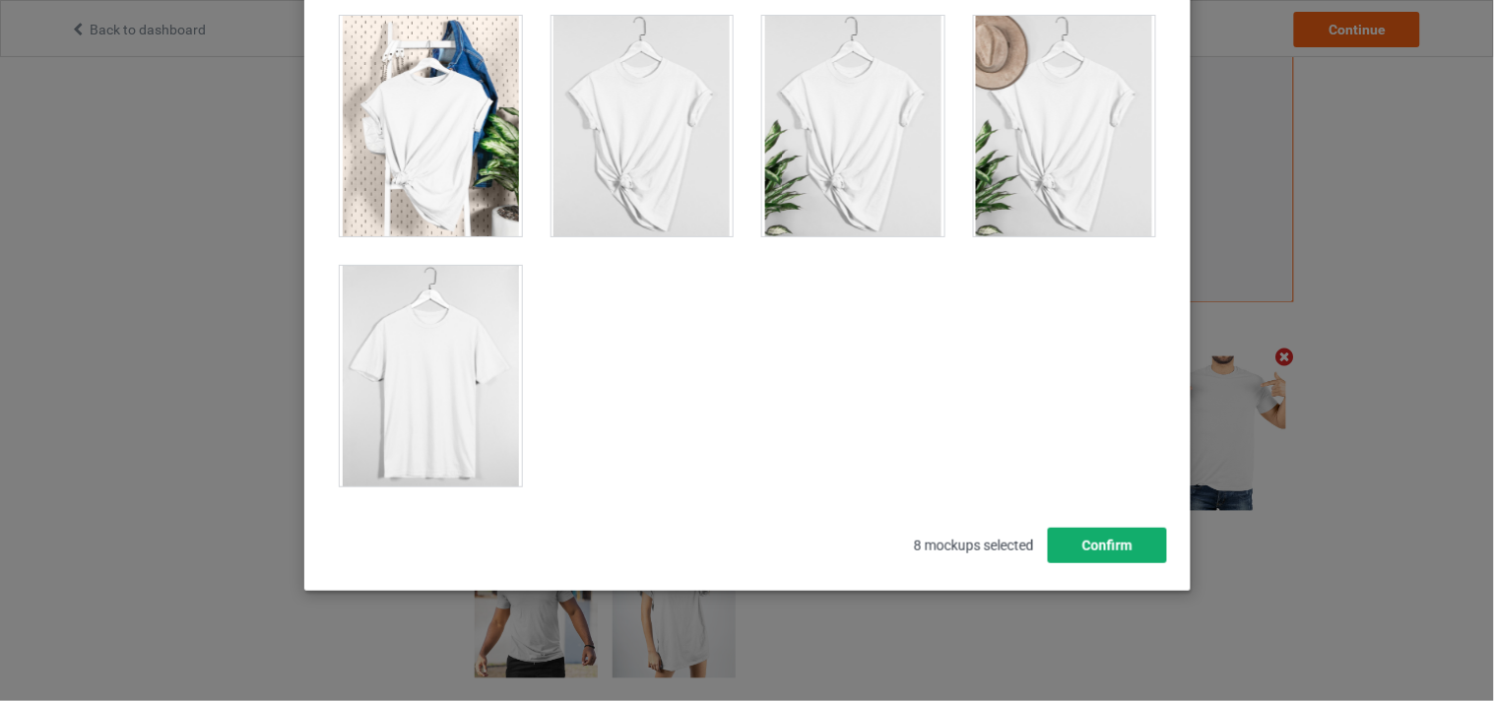
click at [1104, 545] on button "Confirm" at bounding box center [1106, 545] width 119 height 35
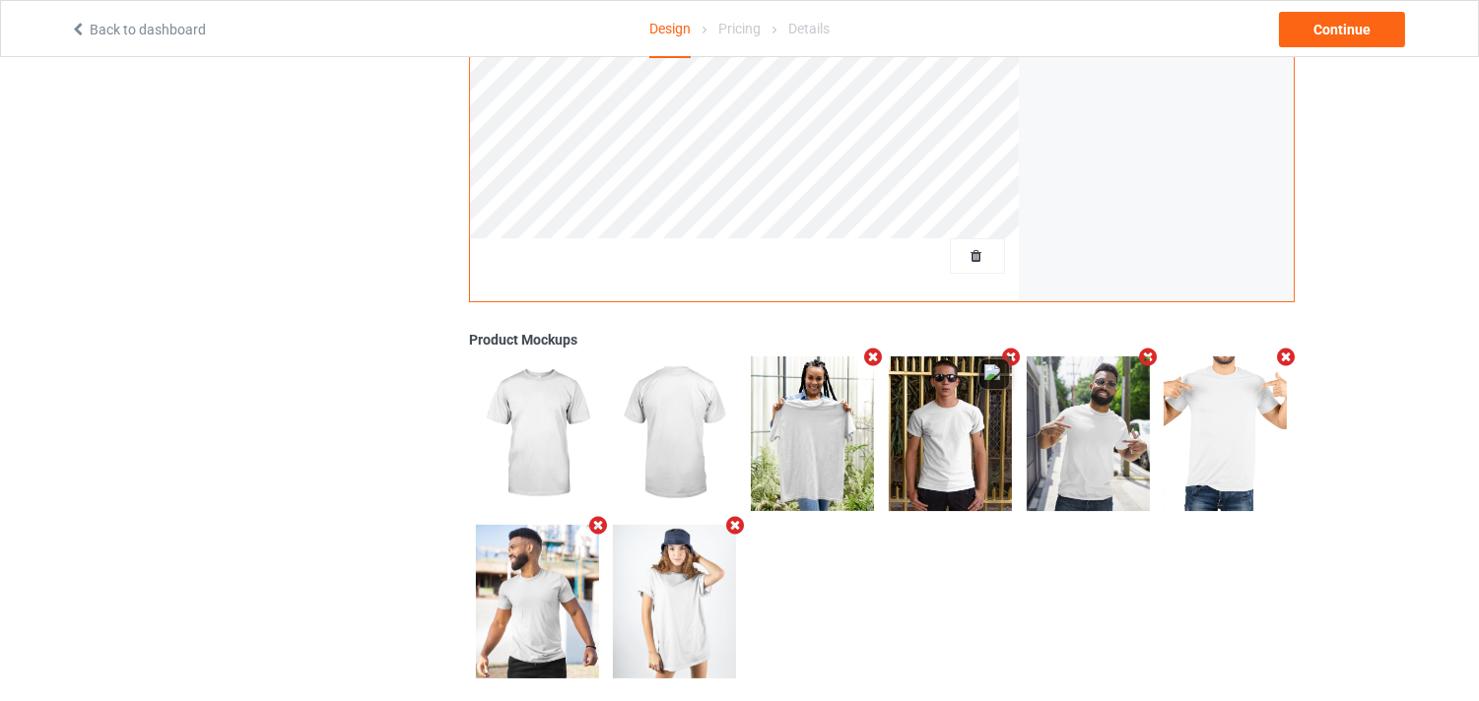
click at [957, 440] on img at bounding box center [950, 434] width 123 height 154
click at [1093, 437] on img at bounding box center [1087, 434] width 123 height 154
click at [638, 604] on img at bounding box center [674, 602] width 123 height 154
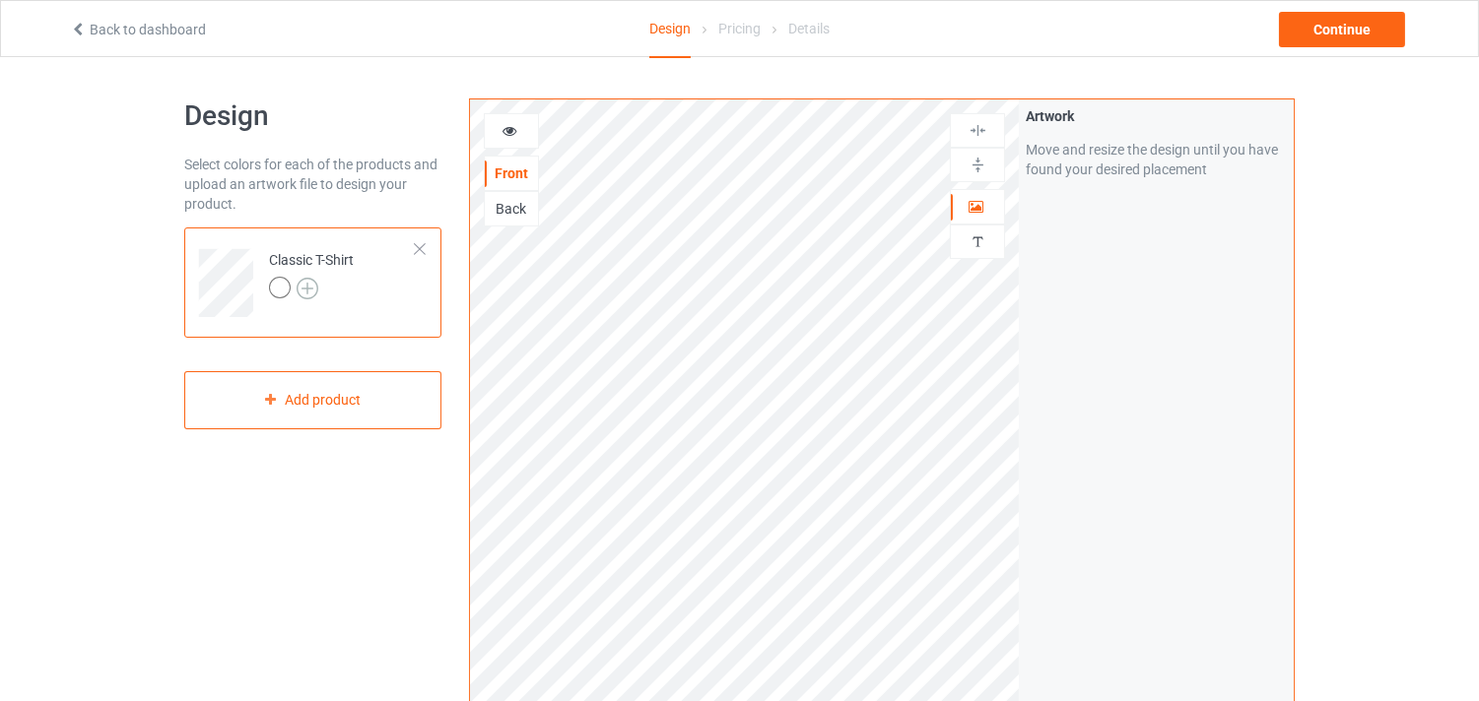
click at [308, 289] on img at bounding box center [308, 289] width 22 height 22
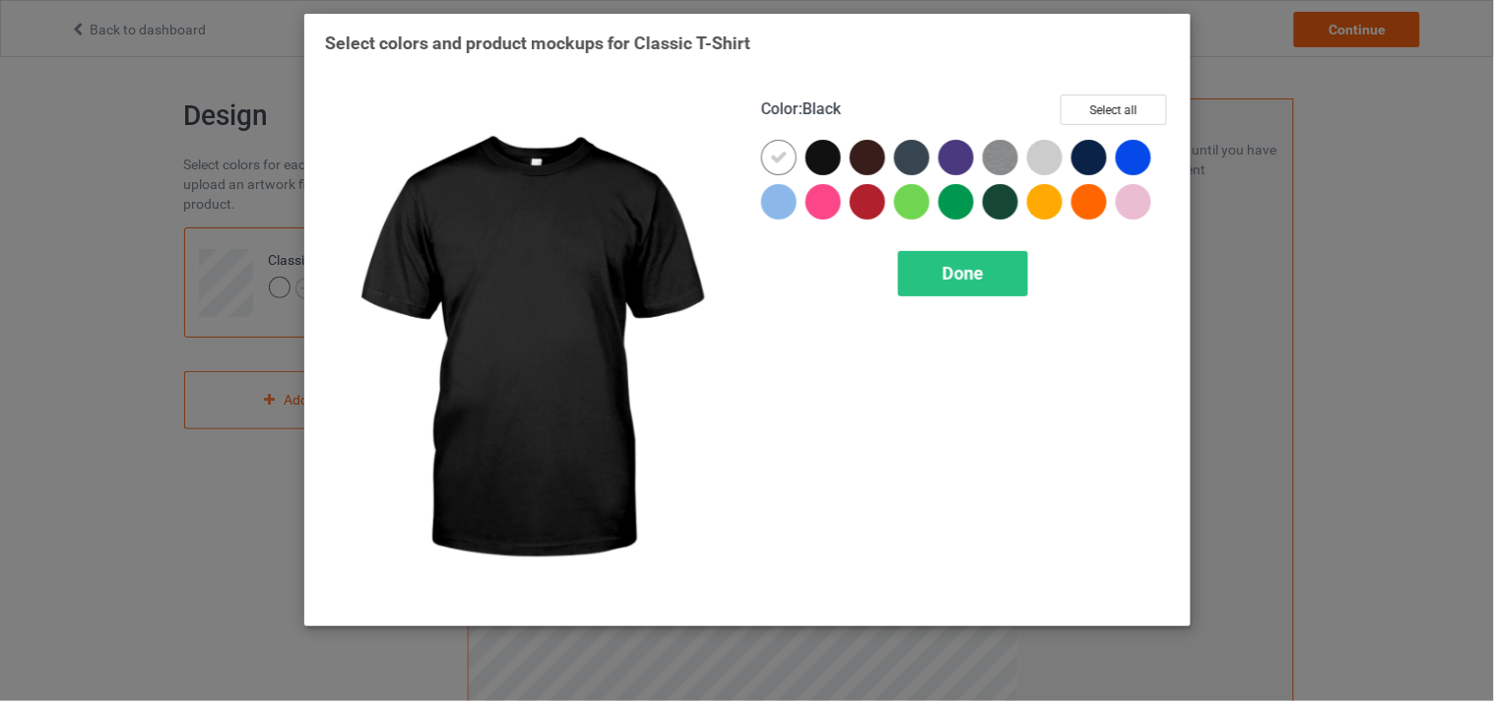
click at [820, 145] on div at bounding box center [823, 157] width 35 height 35
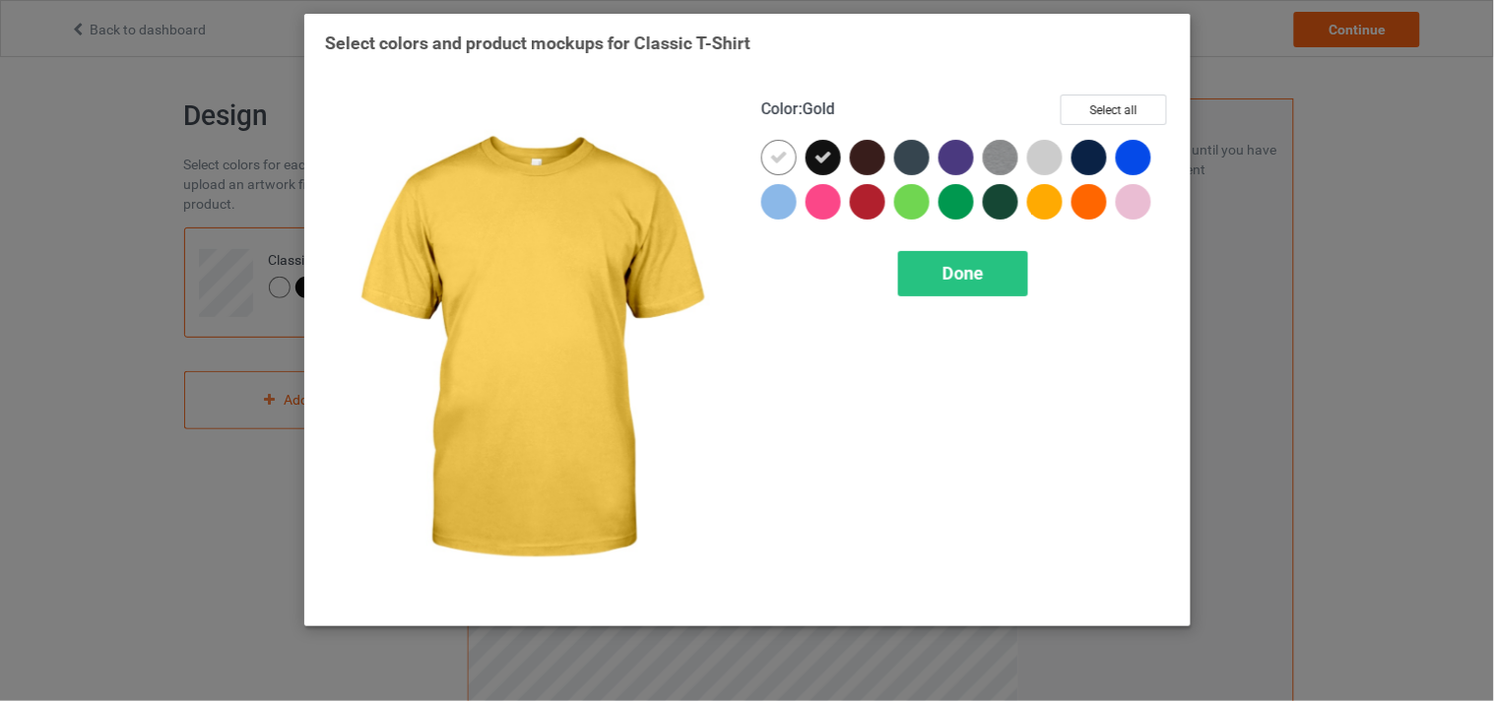
click at [1041, 198] on div at bounding box center [1044, 201] width 35 height 35
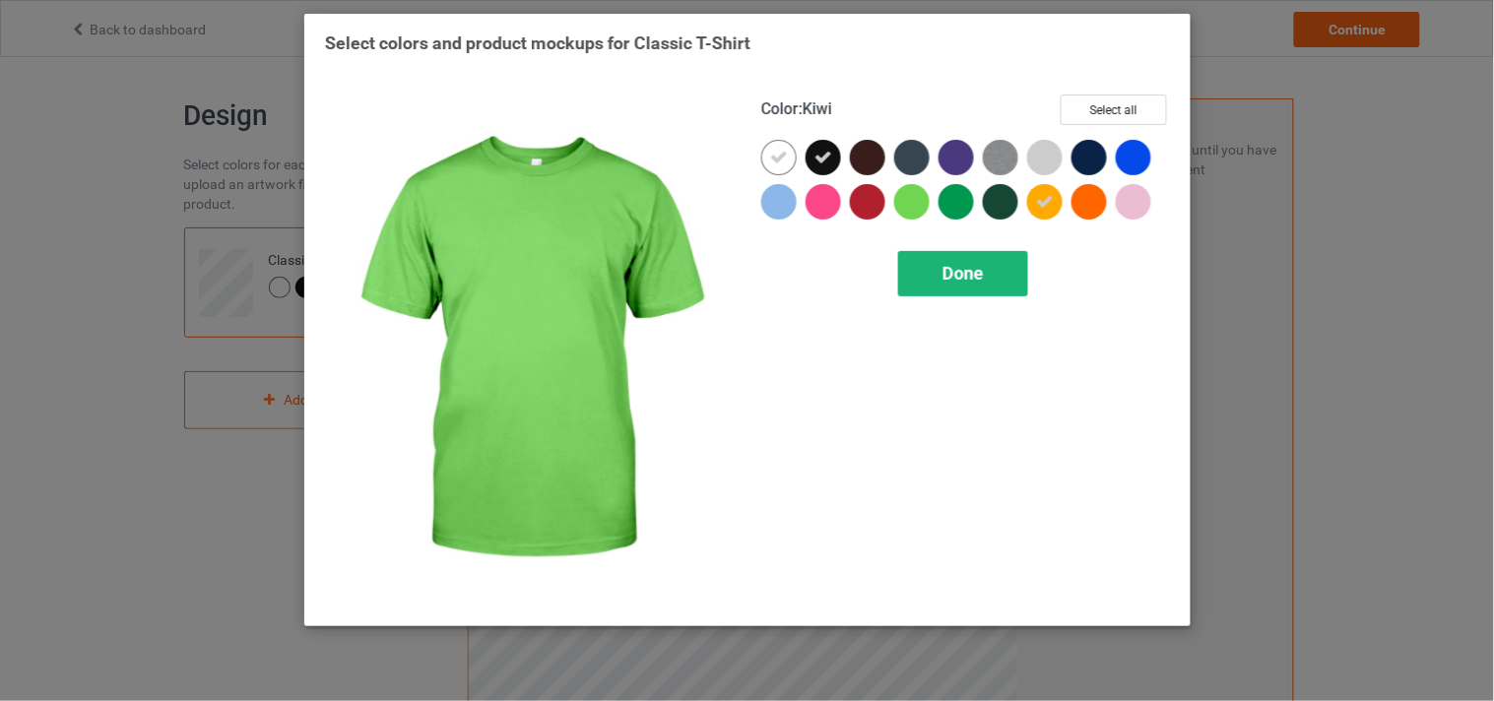
click at [973, 268] on span "Done" at bounding box center [963, 273] width 41 height 21
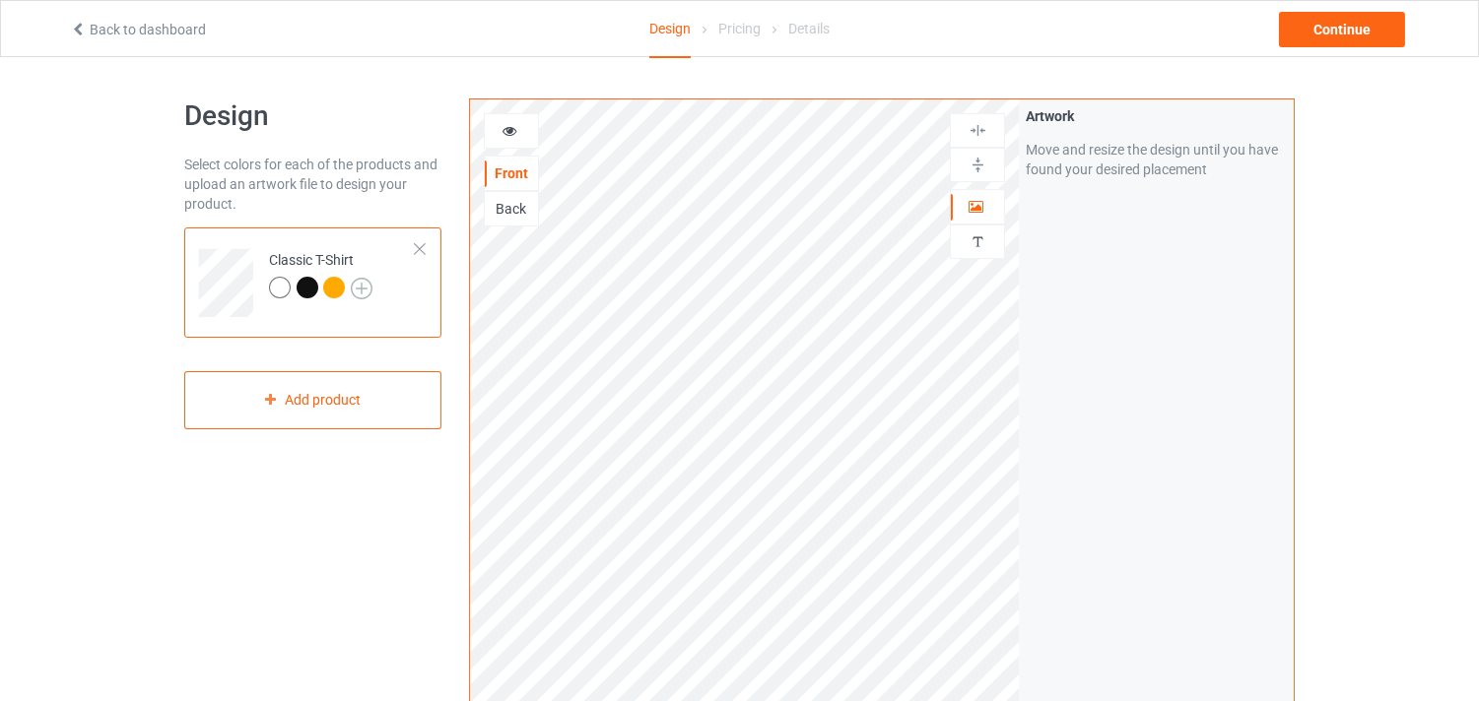
click at [356, 282] on img at bounding box center [362, 289] width 22 height 22
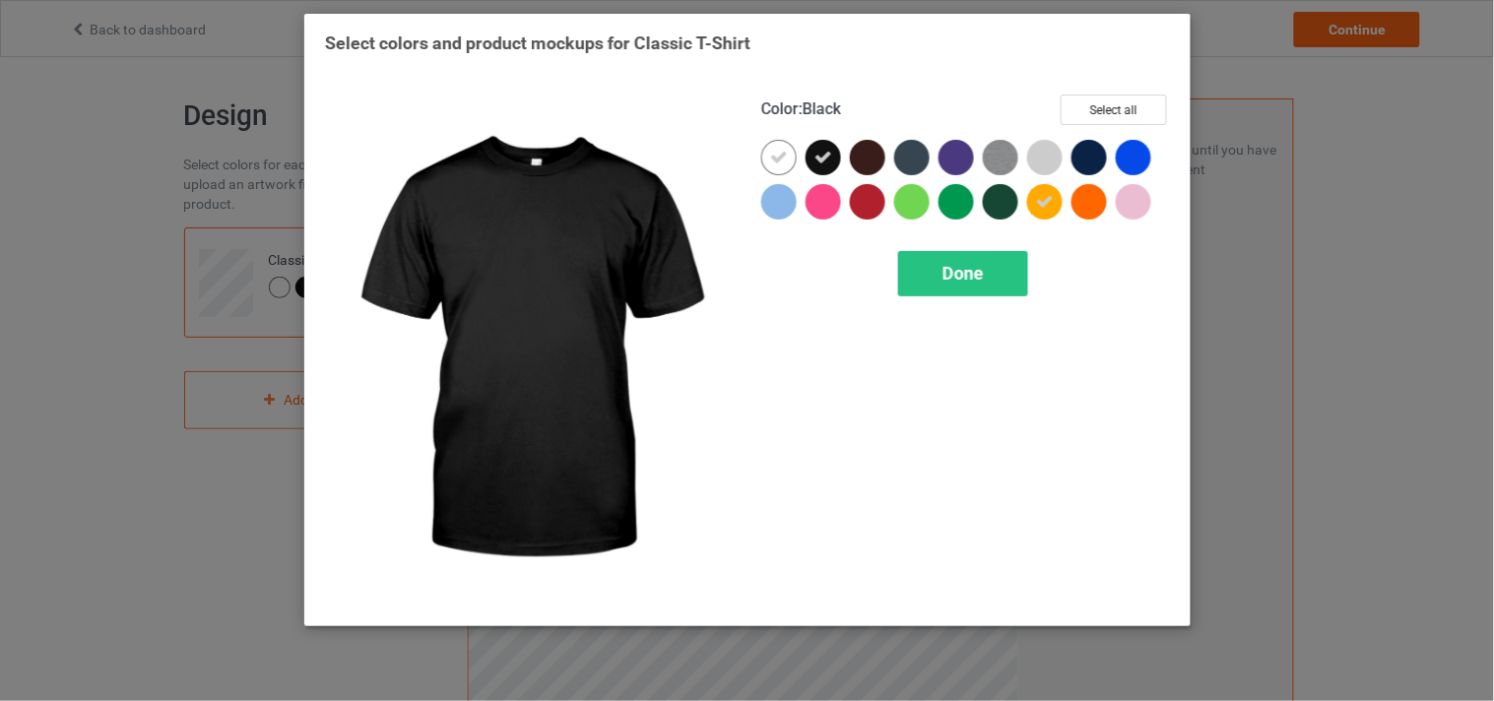
click at [825, 154] on icon at bounding box center [824, 158] width 18 height 18
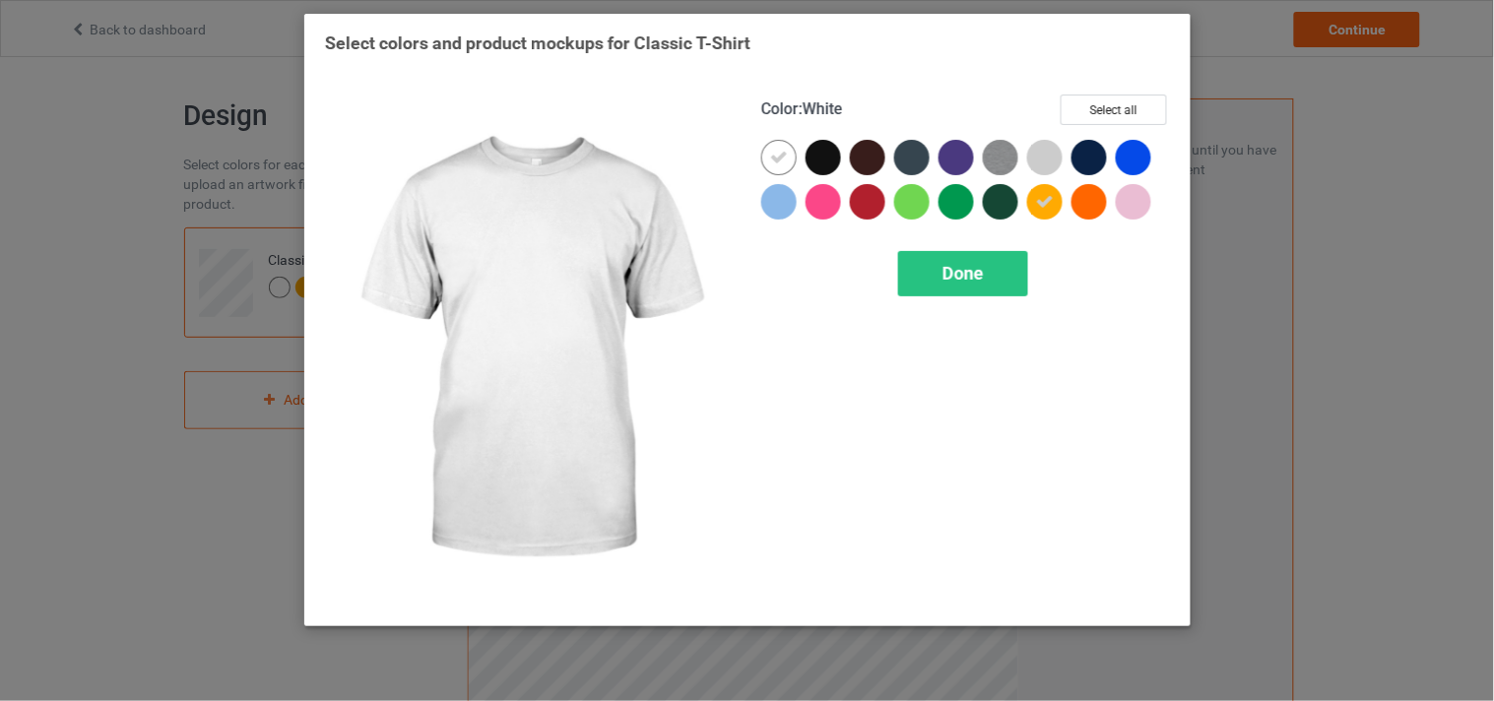
click at [772, 160] on icon at bounding box center [779, 158] width 18 height 18
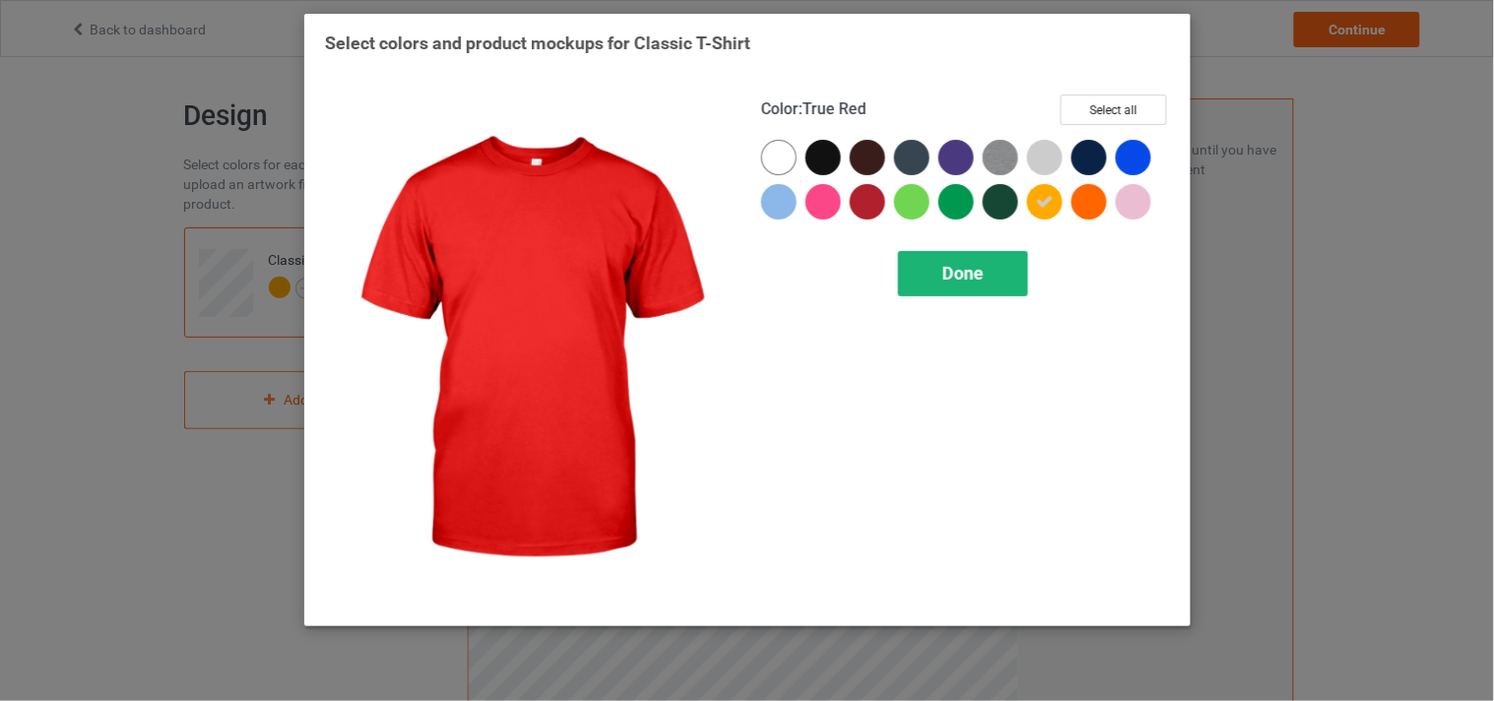
click at [961, 263] on span "Done" at bounding box center [963, 273] width 41 height 21
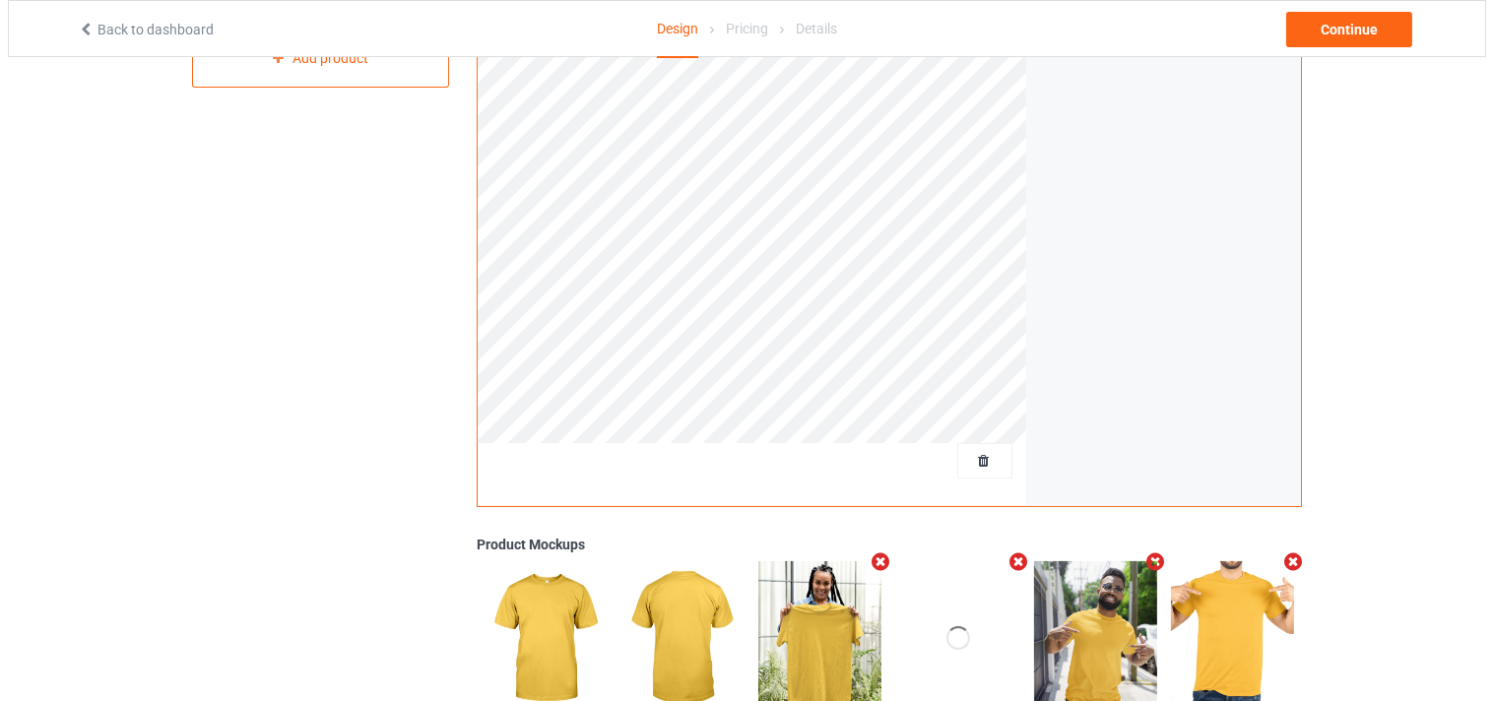
scroll to position [547, 0]
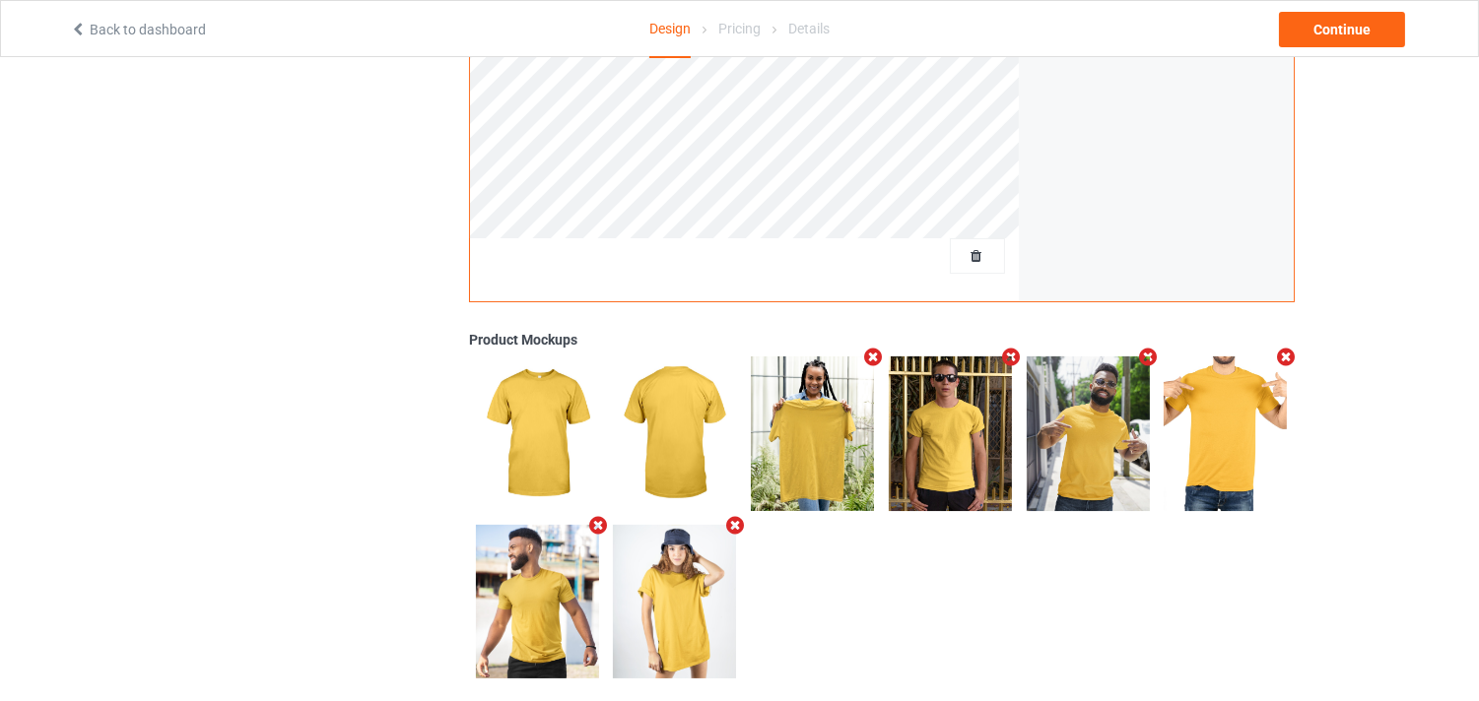
click at [869, 356] on icon "Remove mockup" at bounding box center [873, 357] width 25 height 21
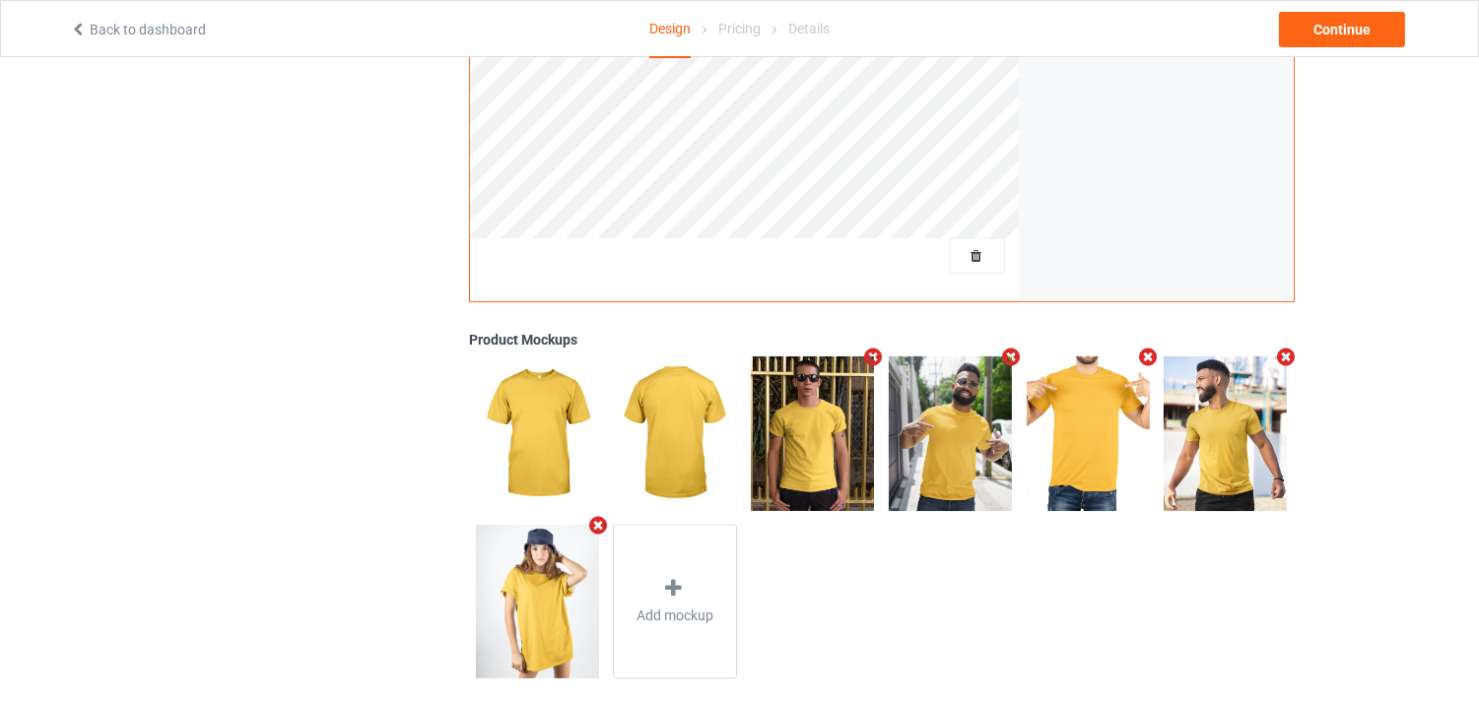
click at [869, 356] on icon "Remove mockup" at bounding box center [873, 357] width 25 height 21
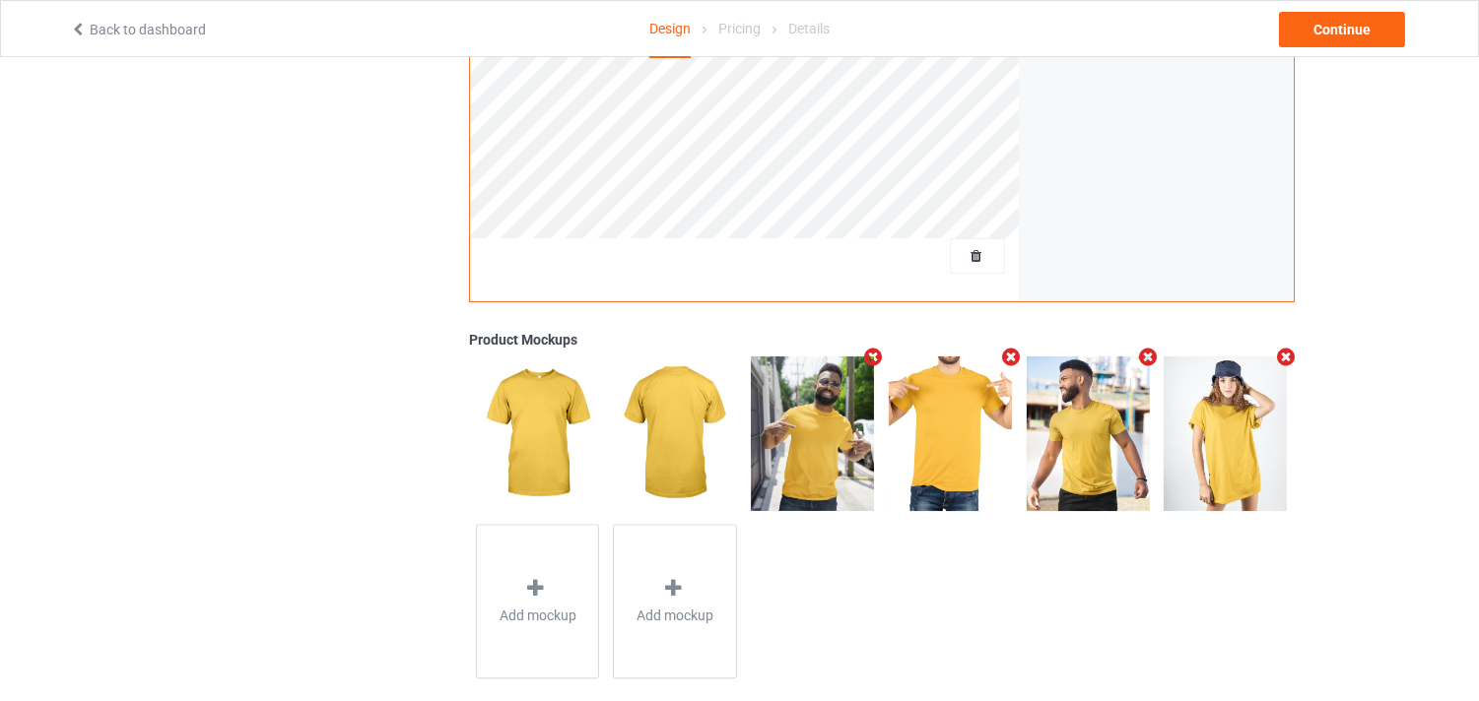
click at [877, 360] on icon "Remove mockup" at bounding box center [873, 357] width 25 height 21
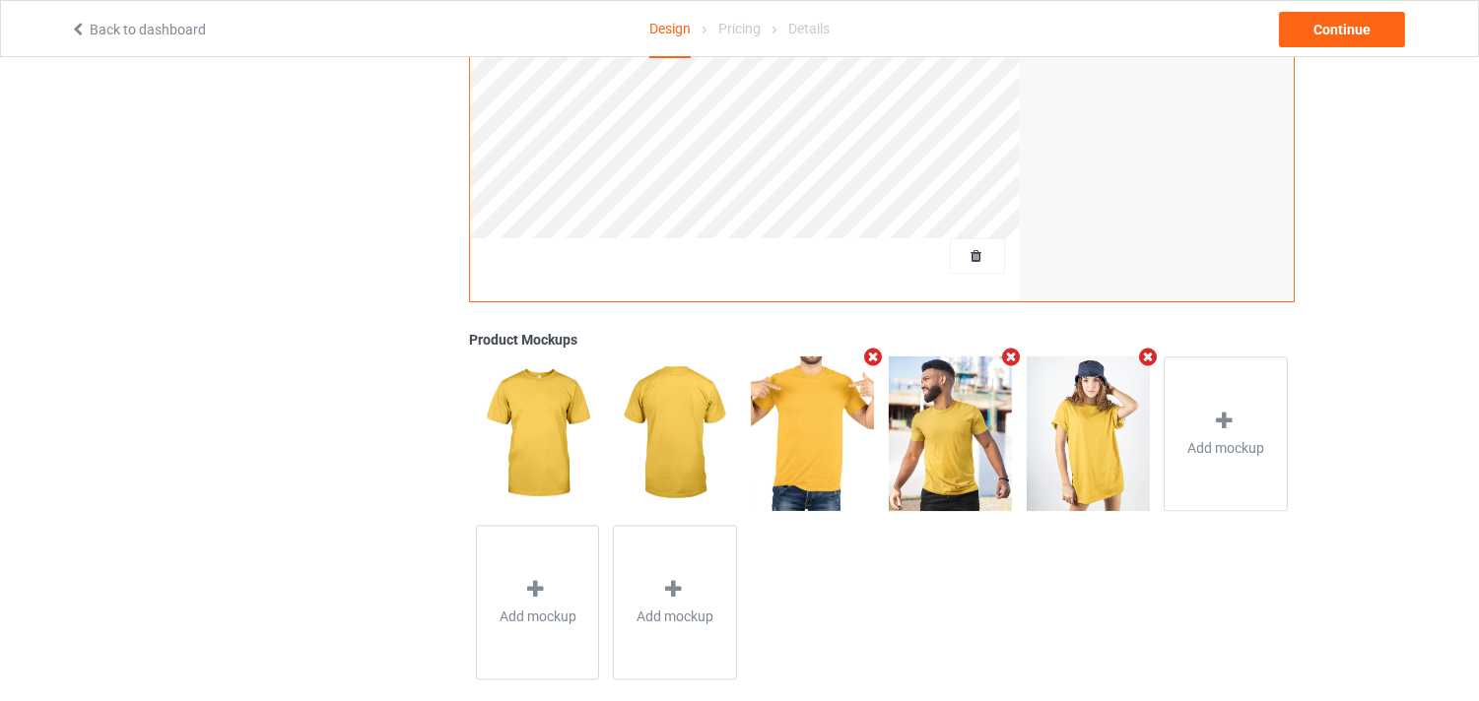
click at [877, 360] on icon "Remove mockup" at bounding box center [873, 357] width 25 height 21
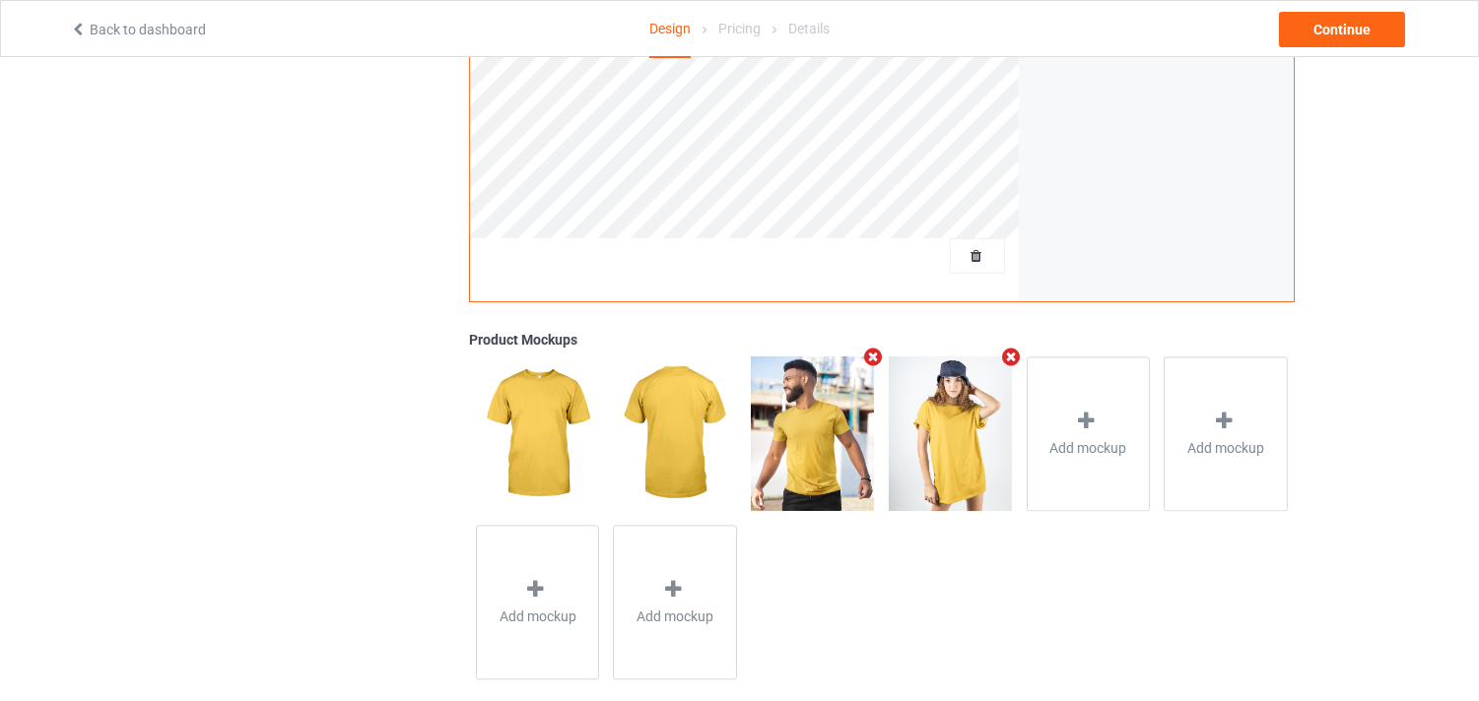
click at [877, 360] on icon "Remove mockup" at bounding box center [873, 357] width 25 height 21
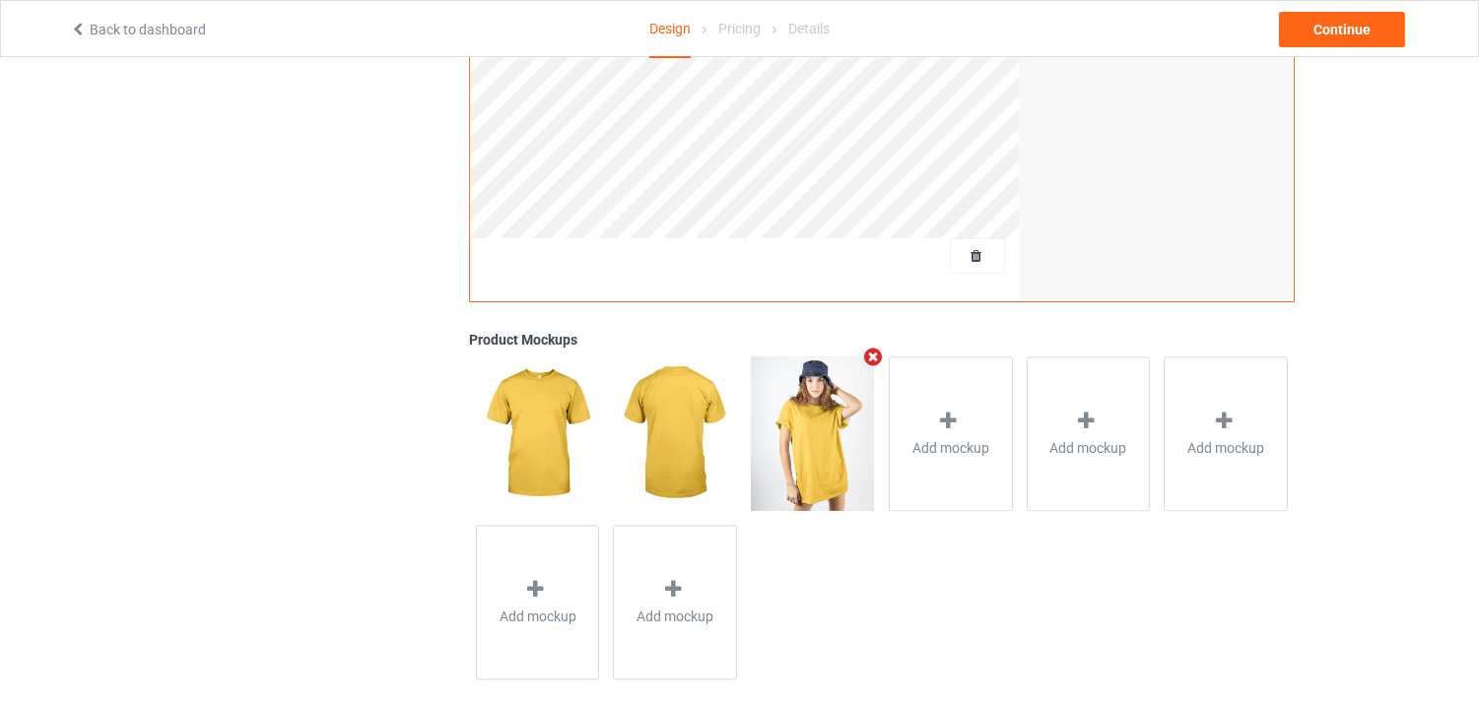
click at [873, 356] on icon "Remove mockup" at bounding box center [873, 357] width 25 height 21
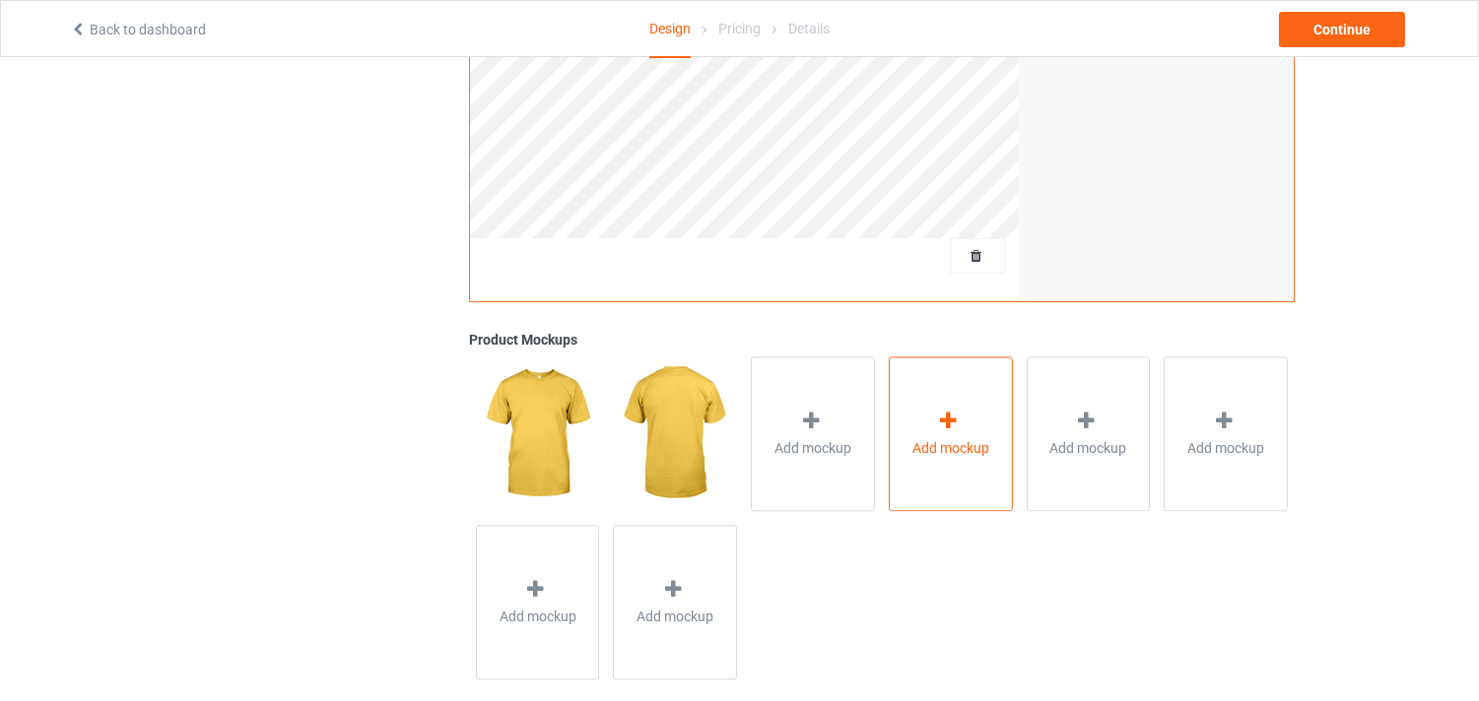
click at [917, 433] on div "Add mockup" at bounding box center [951, 434] width 124 height 155
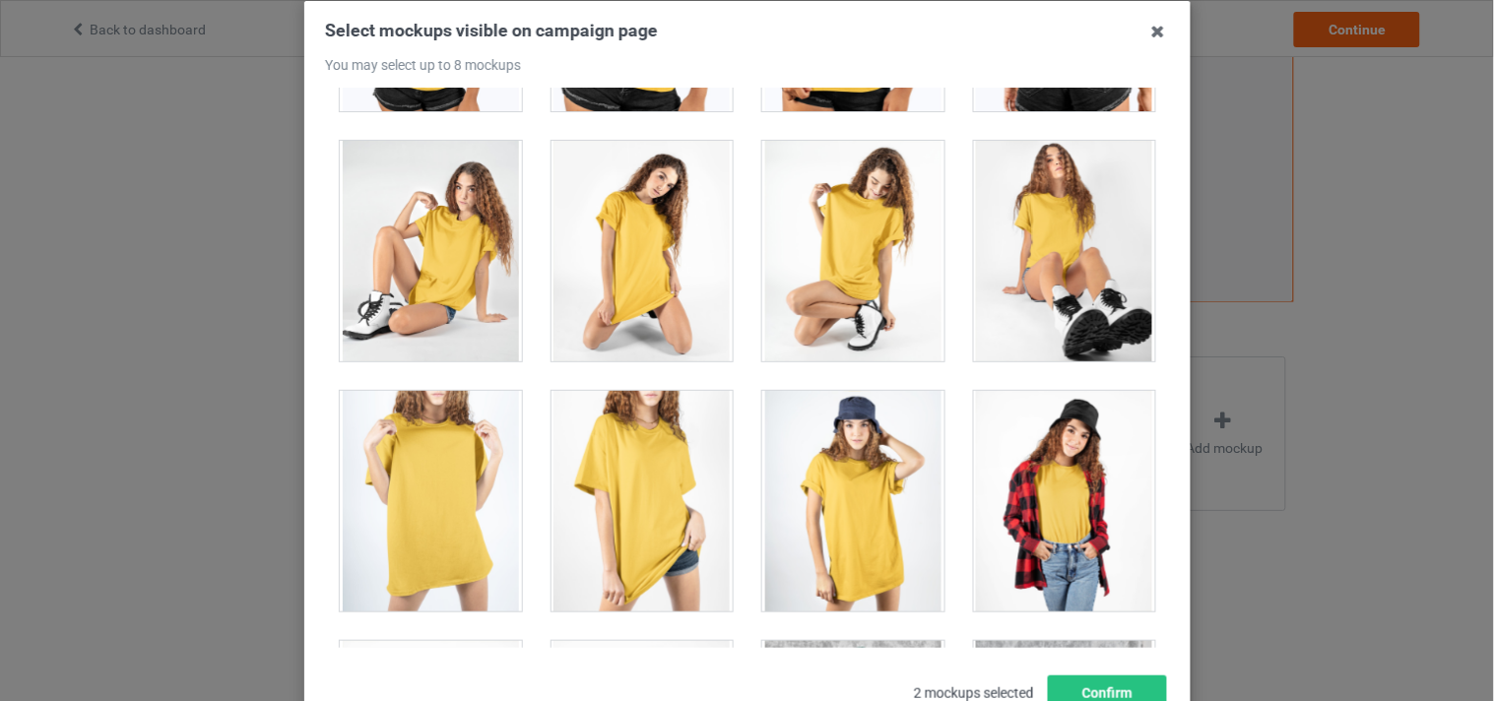
scroll to position [26593, 0]
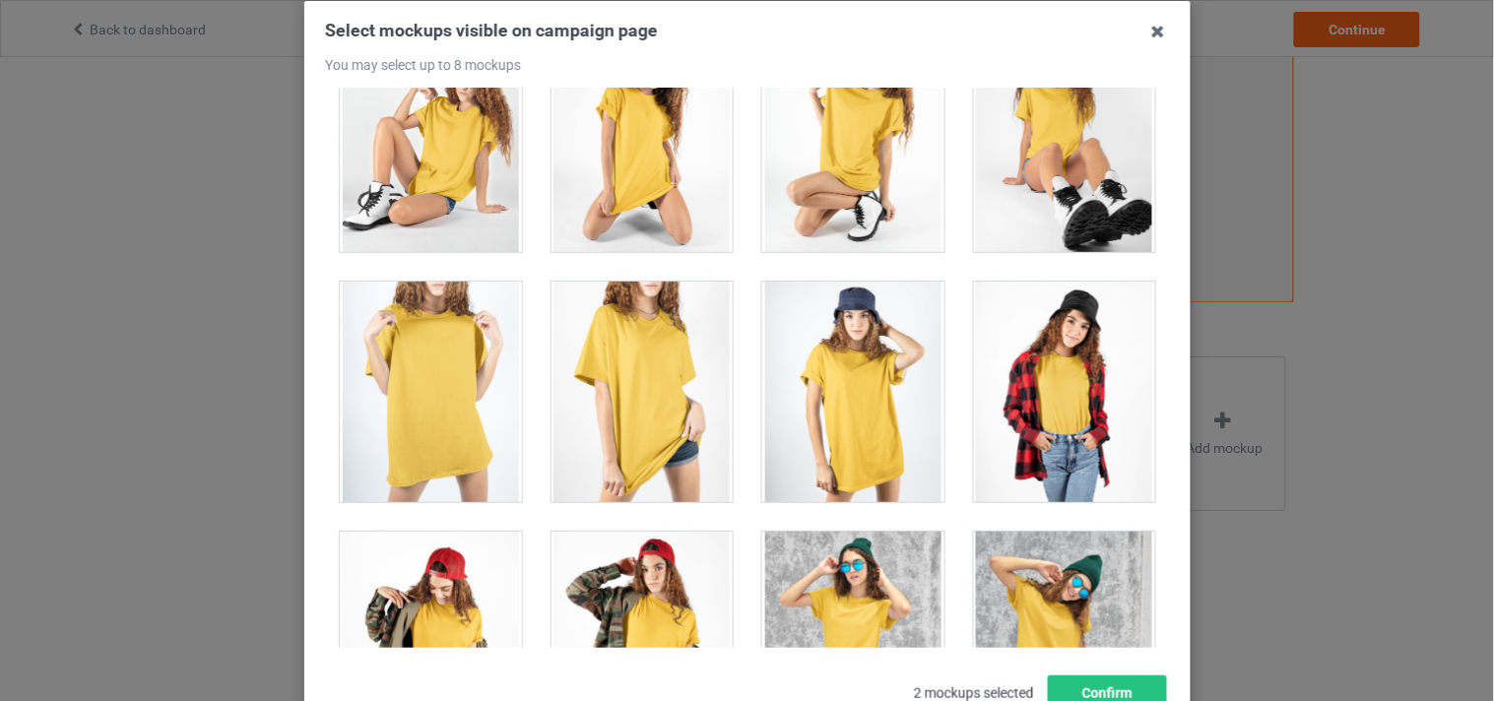
click at [851, 391] on div at bounding box center [853, 392] width 182 height 221
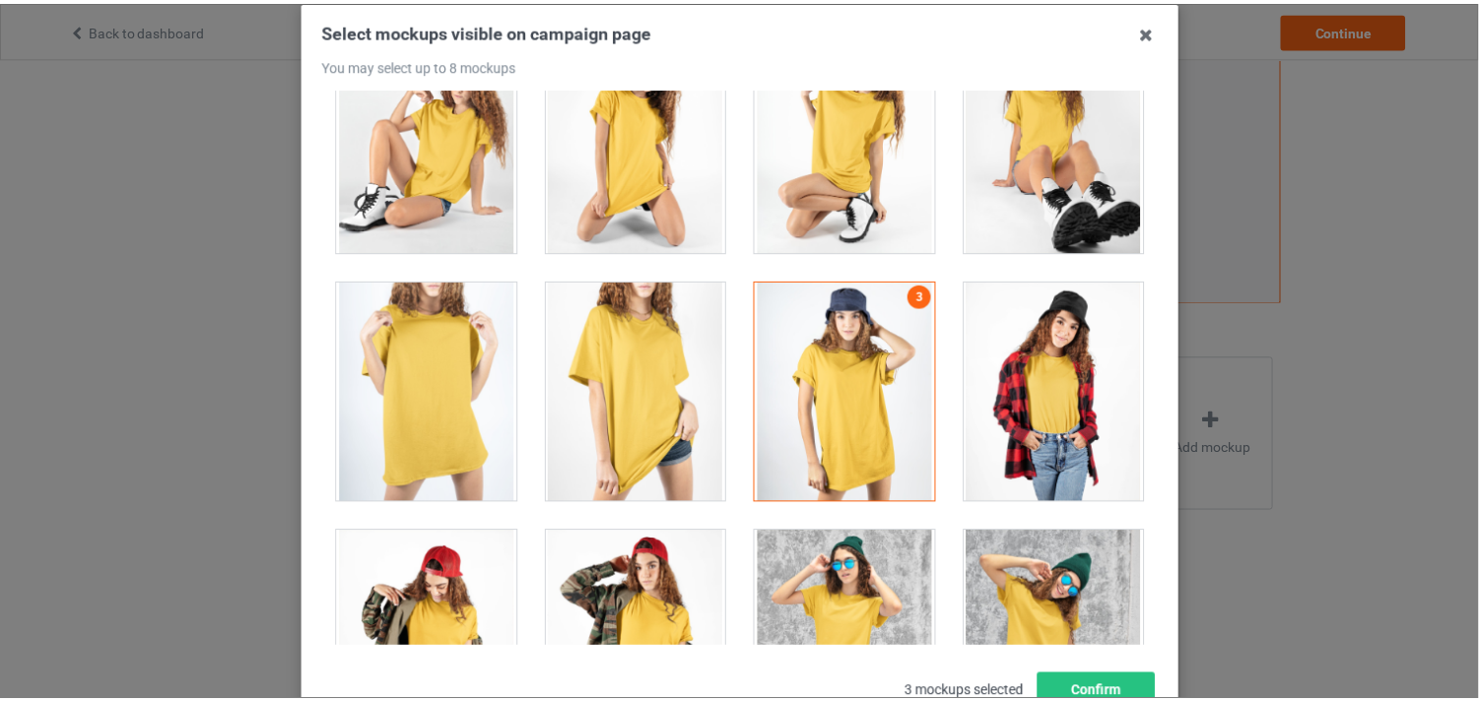
scroll to position [26702, 0]
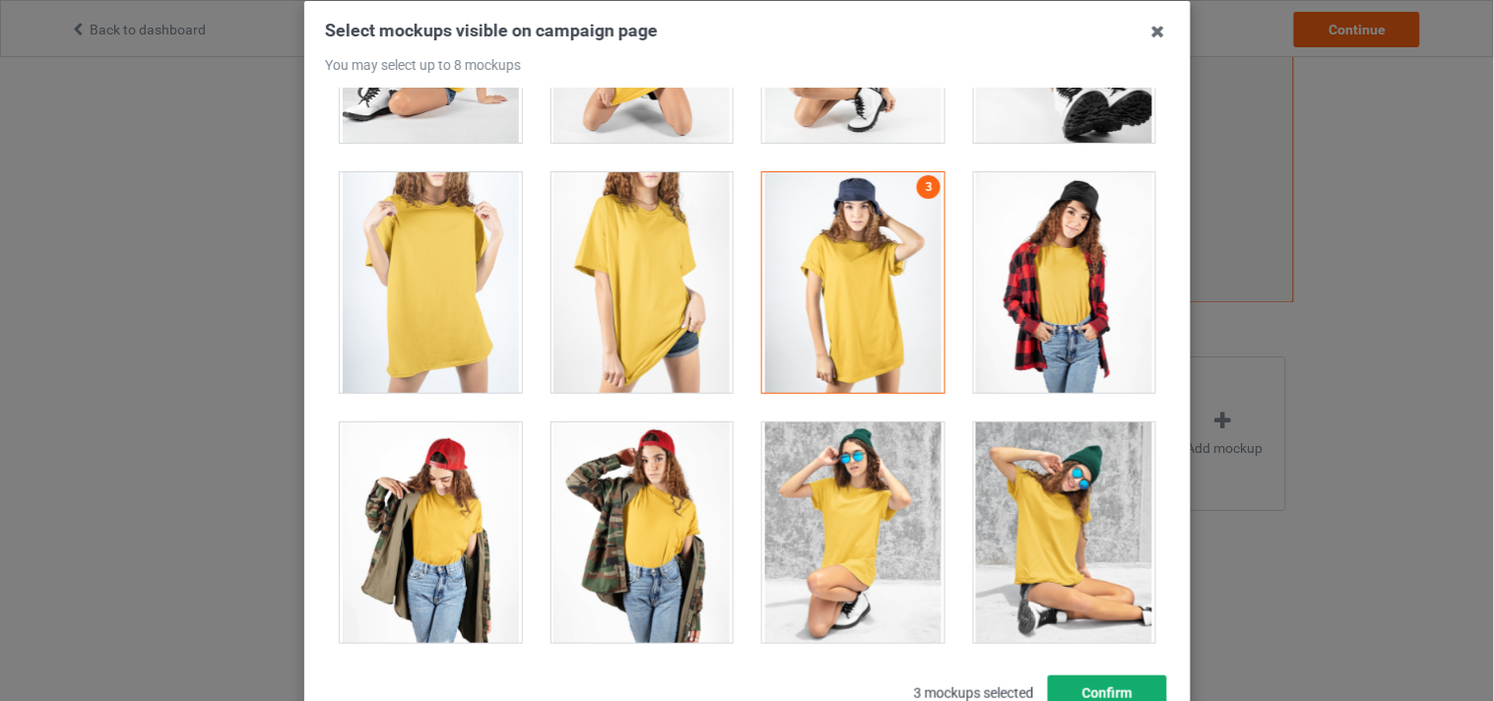
click at [1106, 686] on button "Confirm" at bounding box center [1106, 693] width 119 height 35
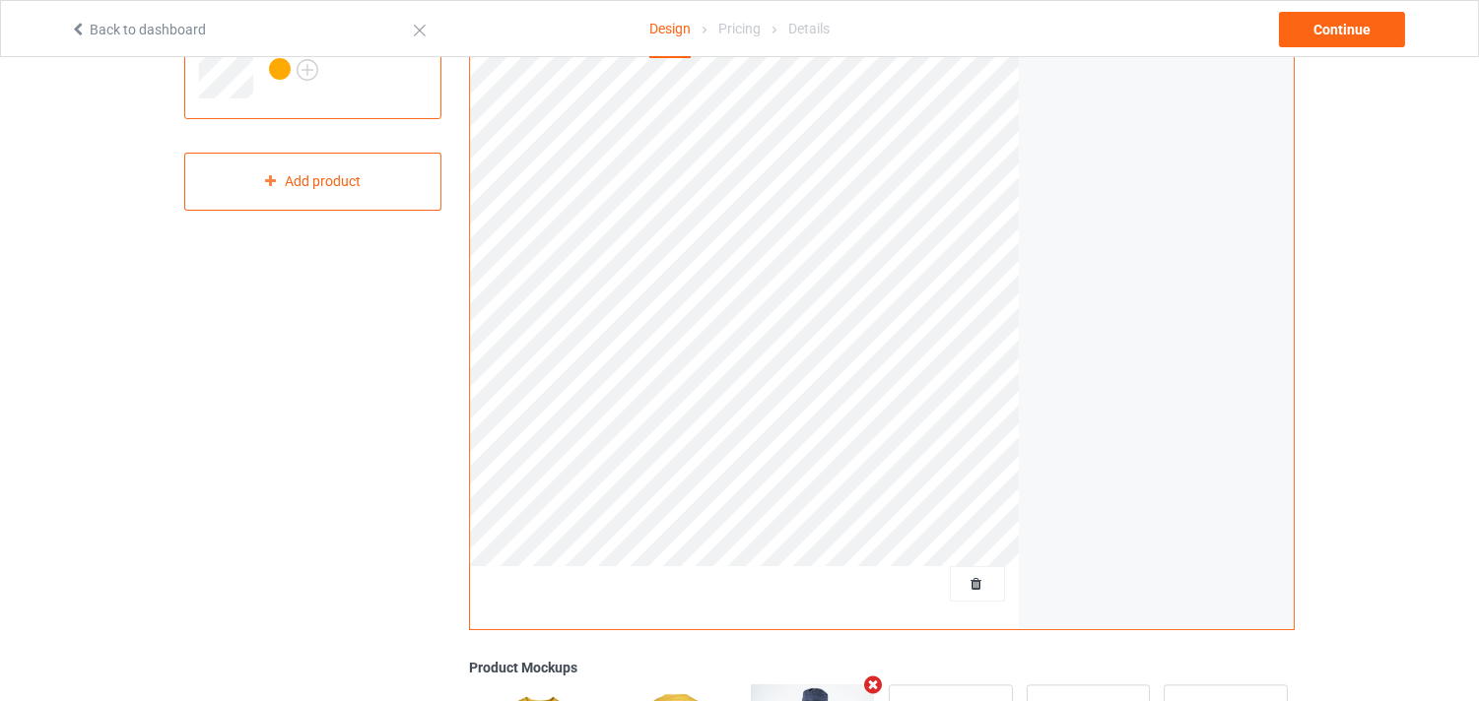
scroll to position [0, 0]
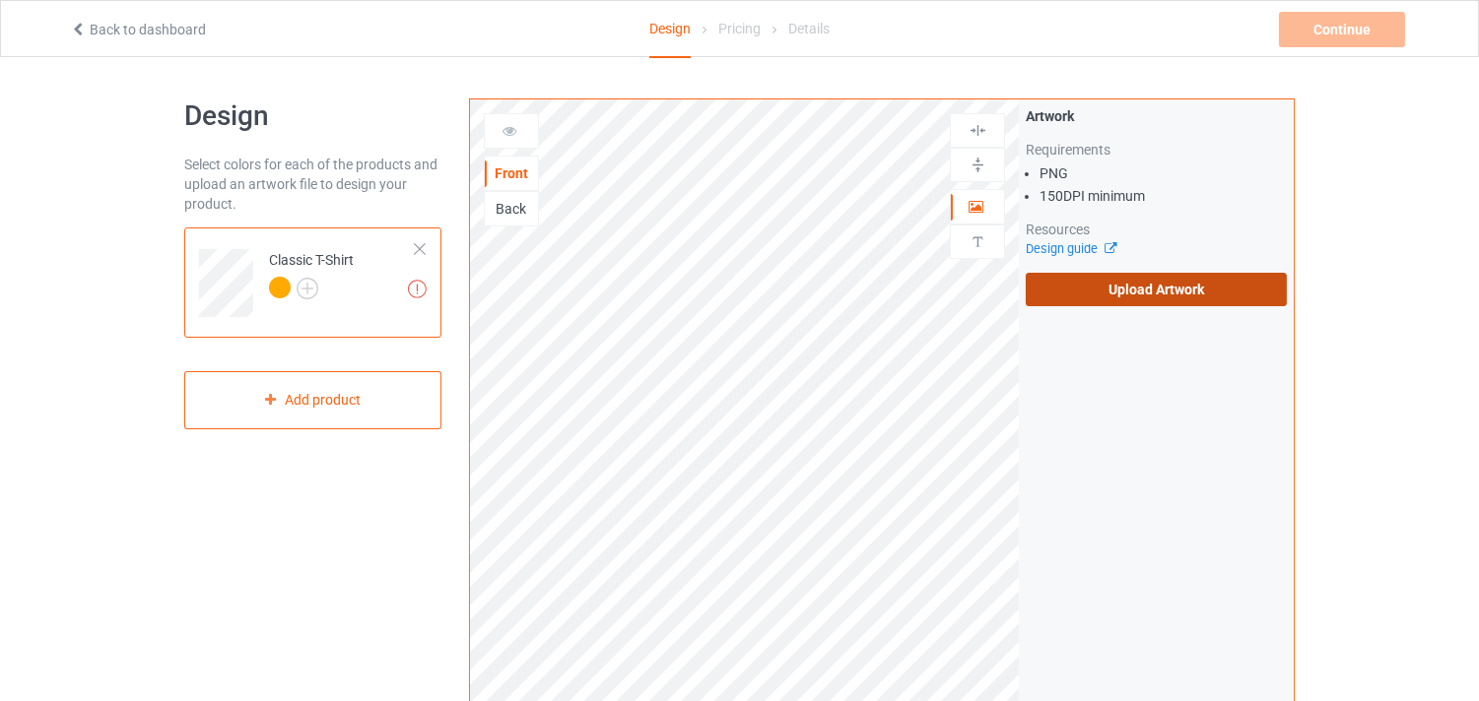
click at [1069, 280] on label "Upload Artwork" at bounding box center [1155, 289] width 261 height 33
click at [0, 0] on input "Upload Artwork" at bounding box center [0, 0] width 0 height 0
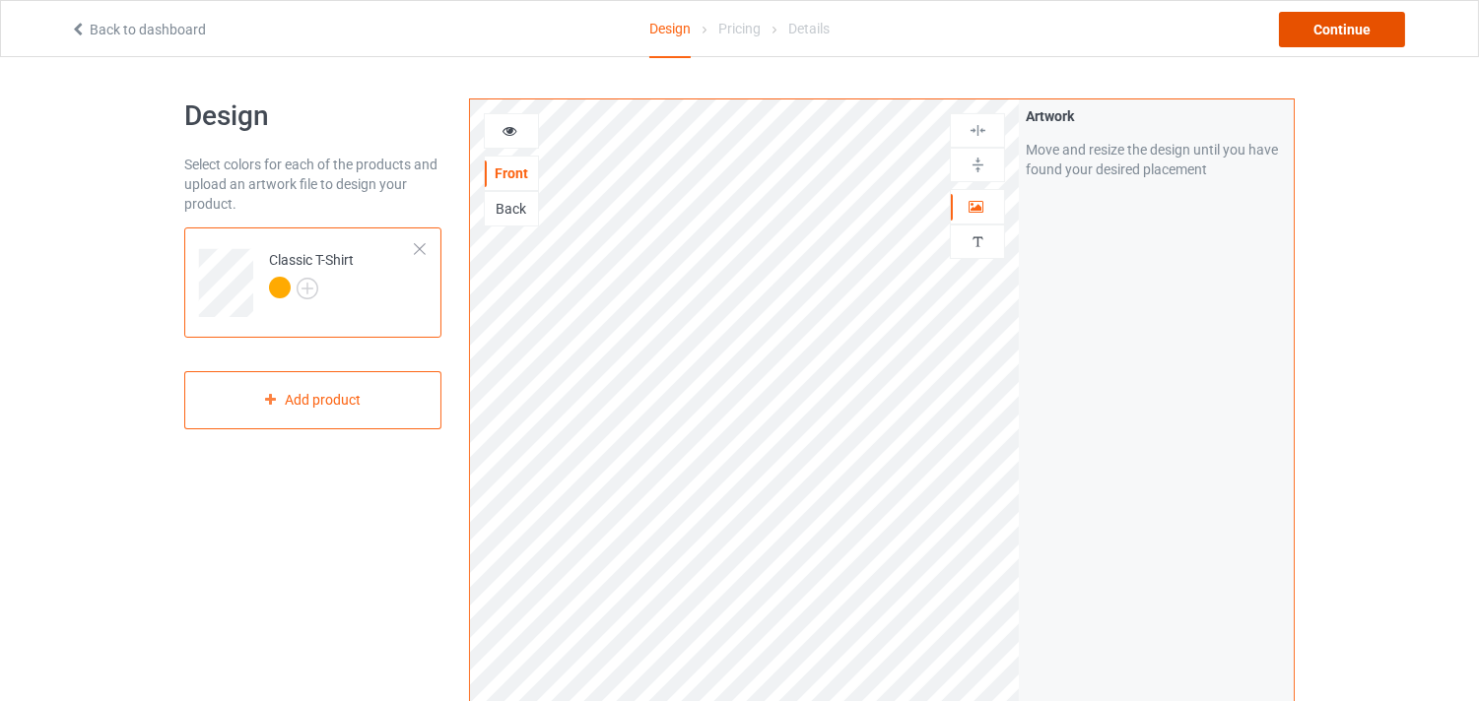
click at [1330, 41] on div "Continue" at bounding box center [1342, 29] width 126 height 35
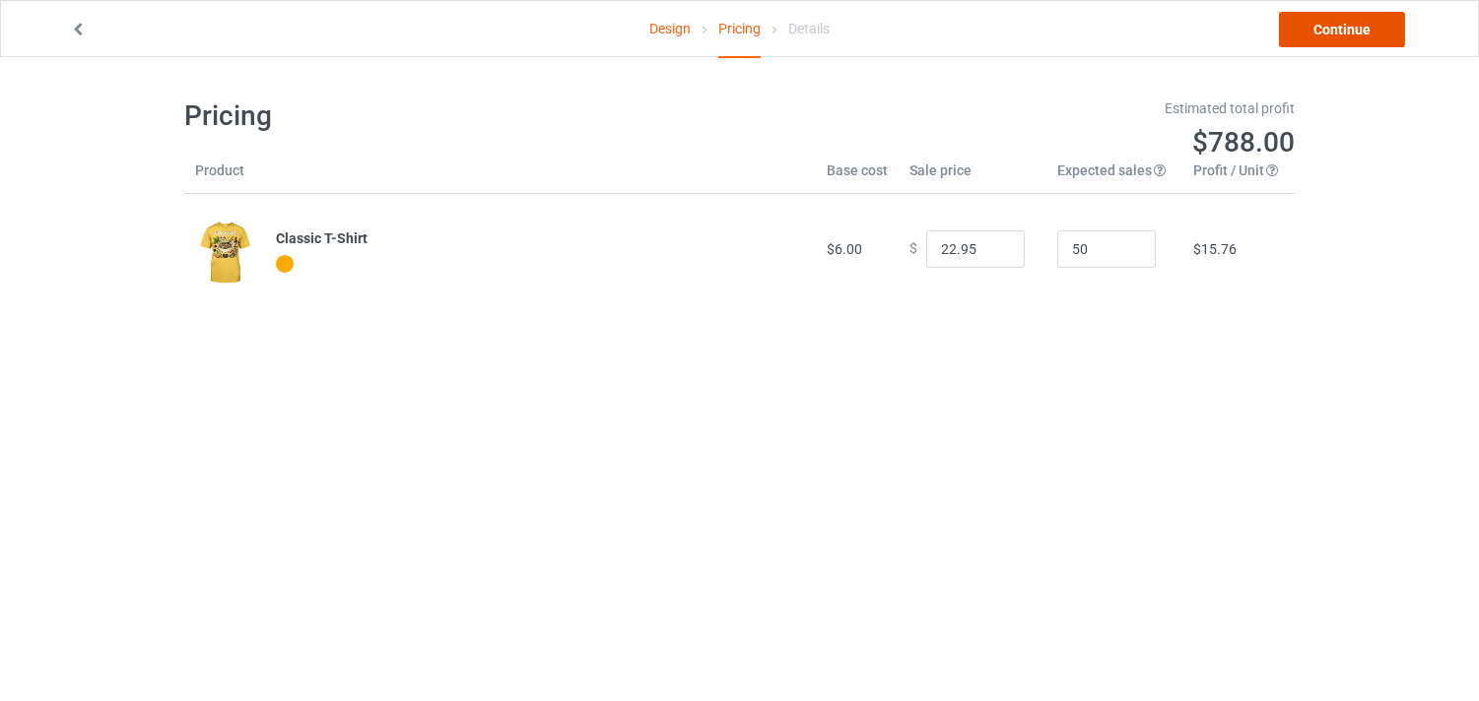
click at [1352, 28] on link "Continue" at bounding box center [1342, 29] width 126 height 35
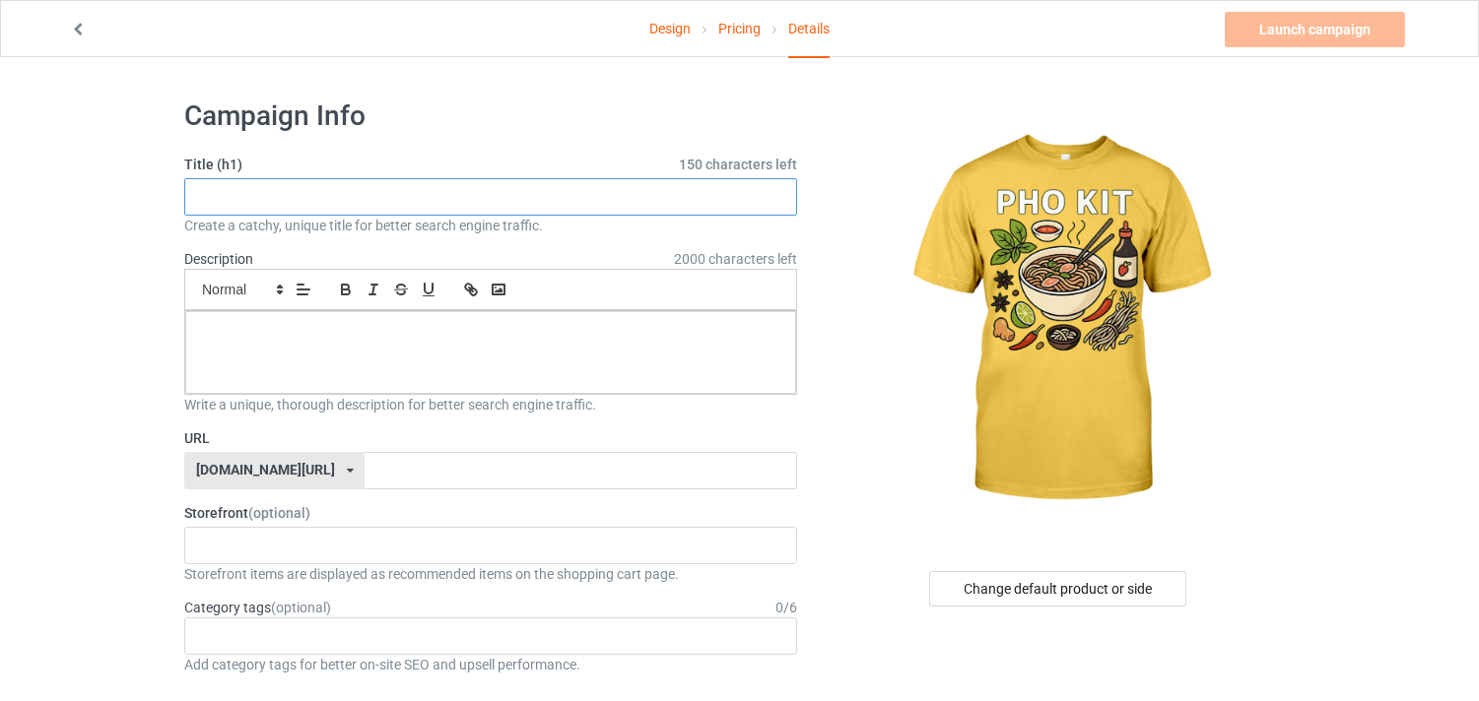
click at [396, 192] on input "text" at bounding box center [490, 196] width 613 height 37
type input "test"
click at [355, 327] on p at bounding box center [490, 333] width 579 height 19
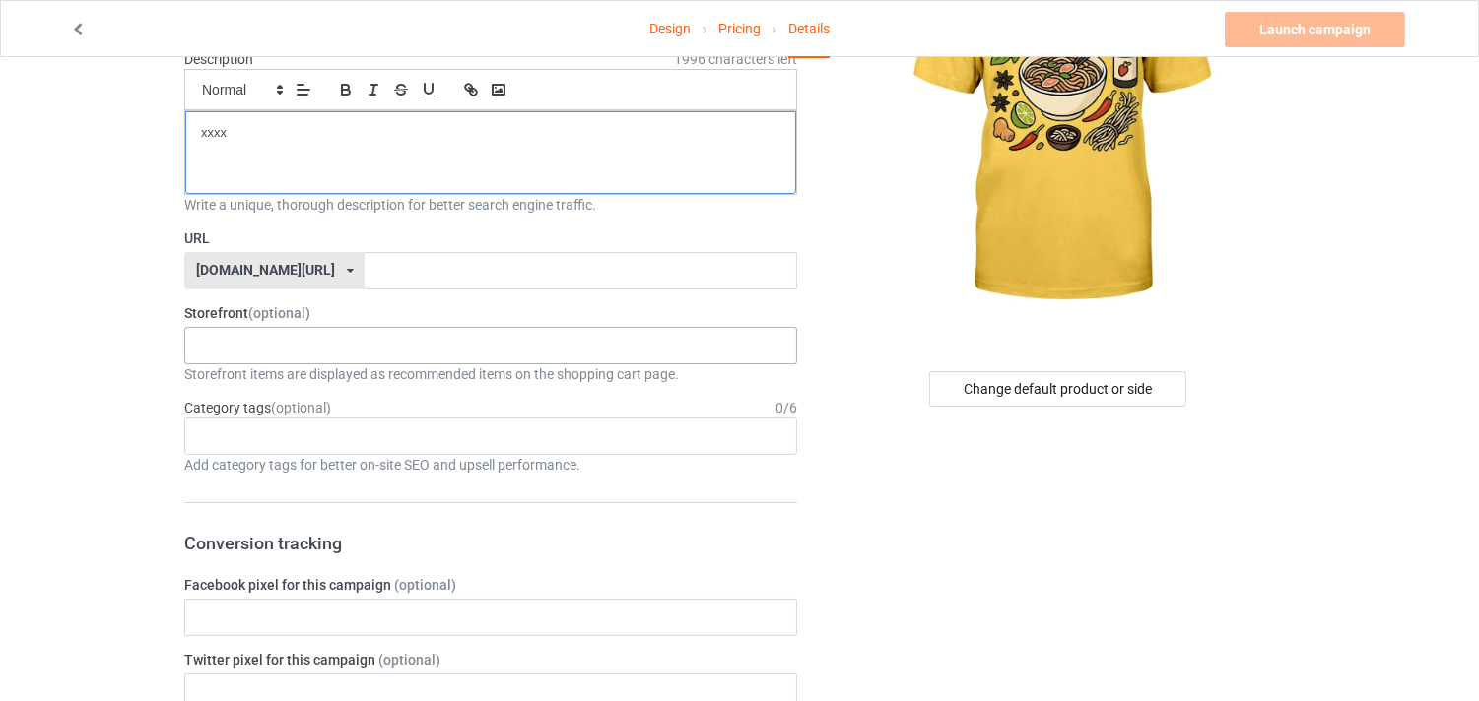
scroll to position [219, 0]
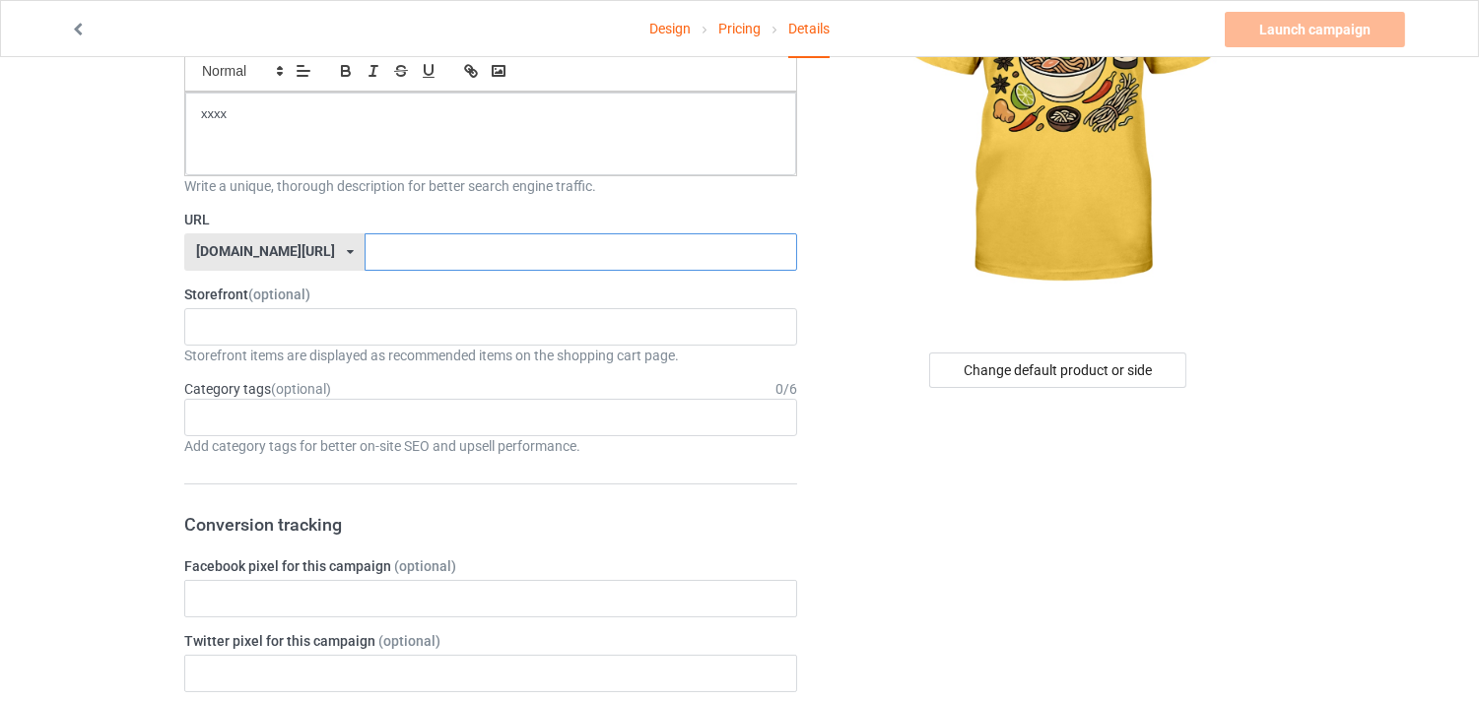
click at [396, 238] on input "text" at bounding box center [579, 251] width 431 height 37
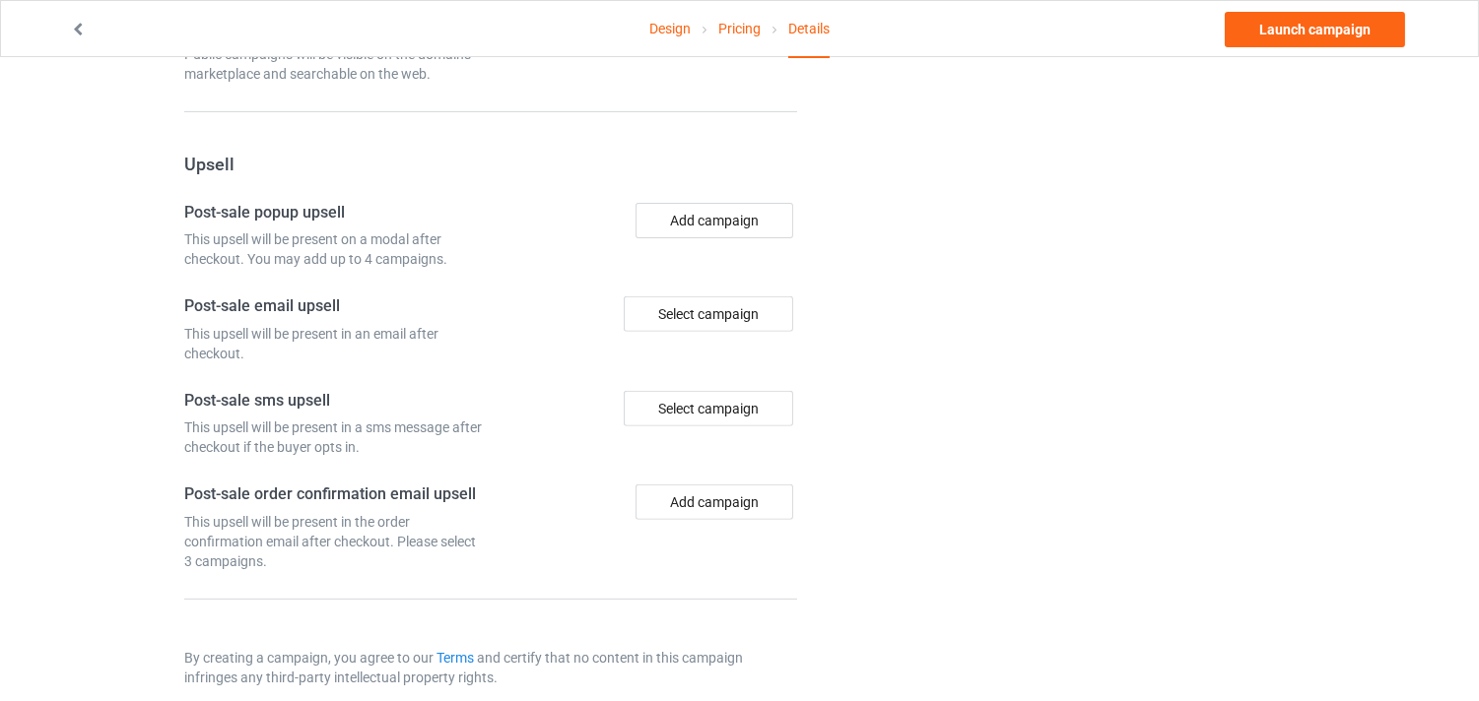
scroll to position [1401, 0]
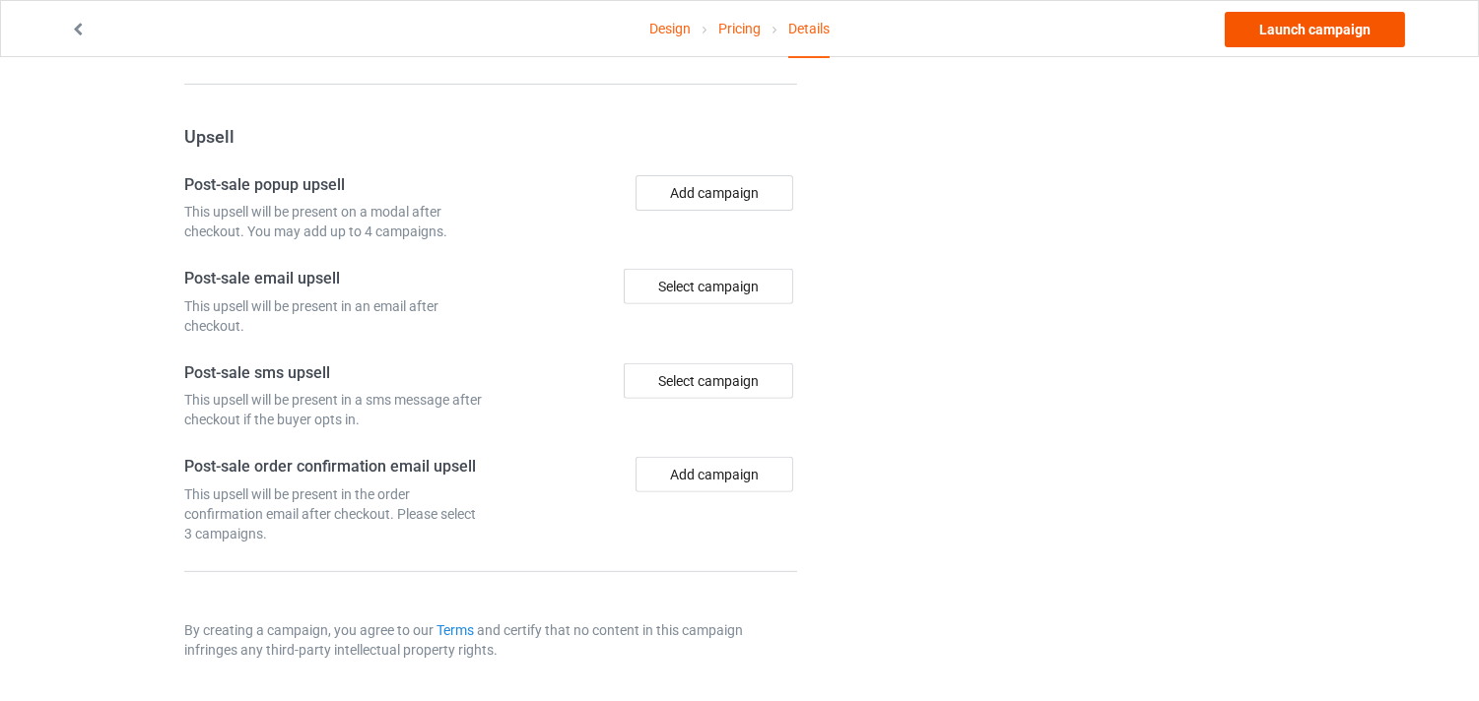
type input "xxxx-ddd"
click at [1352, 34] on link "Launch campaign" at bounding box center [1314, 29] width 180 height 35
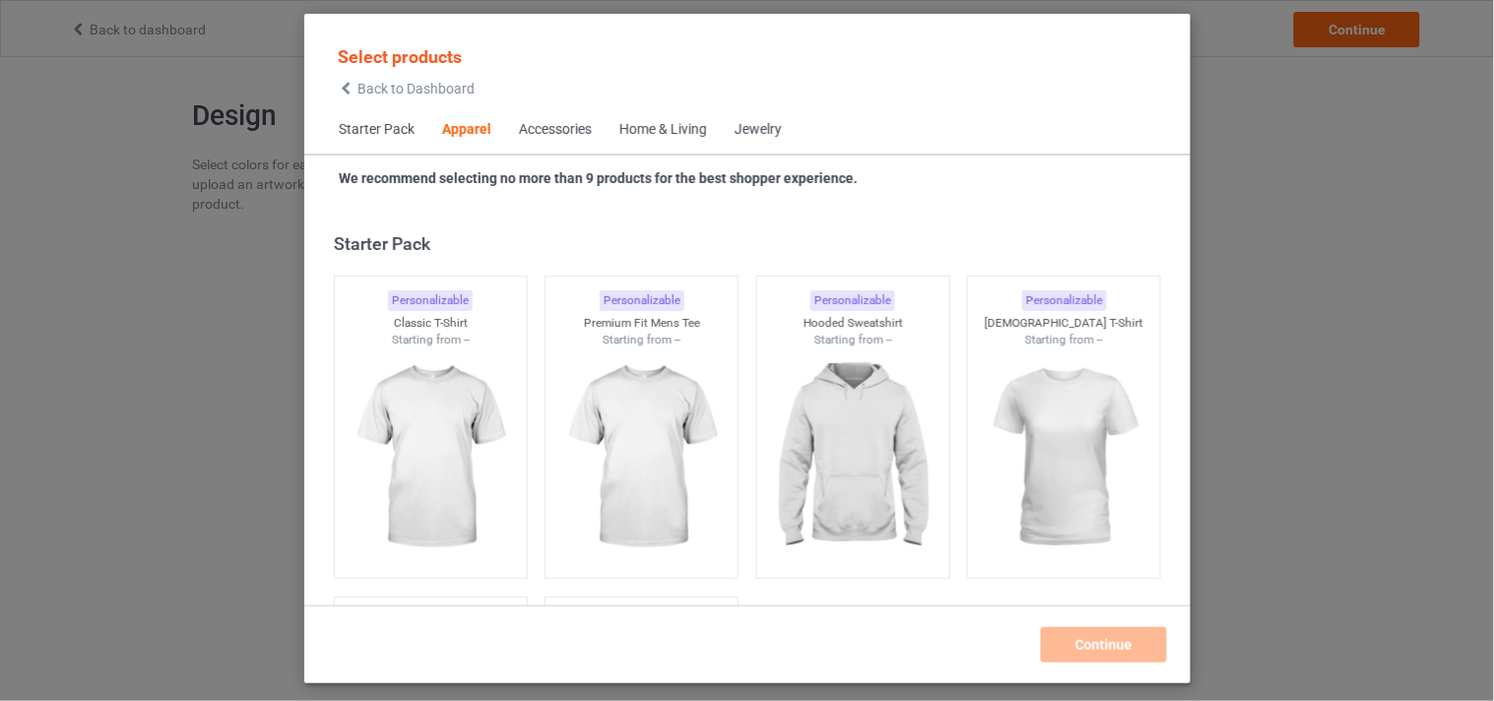
scroll to position [734, 0]
